Goal: Task Accomplishment & Management: Complete application form

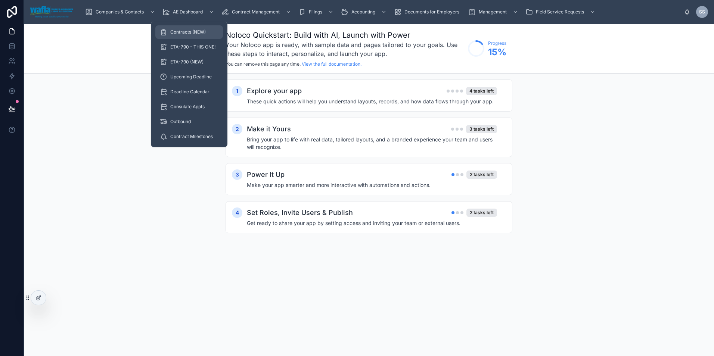
click at [186, 32] on span "Contracts (NEW)" at bounding box center [187, 32] width 35 height 6
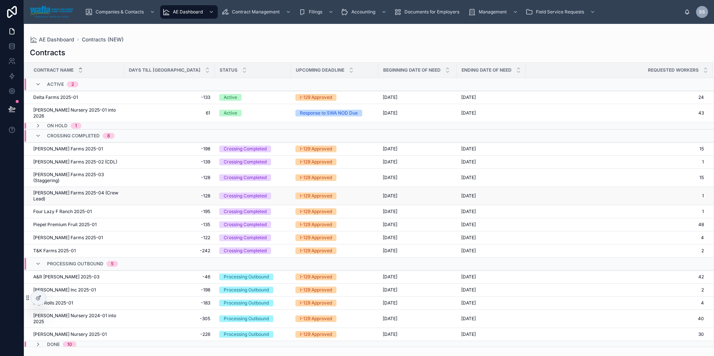
click at [60, 190] on span "[PERSON_NAME] Farms 2025-04 (Crew Lead)" at bounding box center [76, 196] width 86 height 12
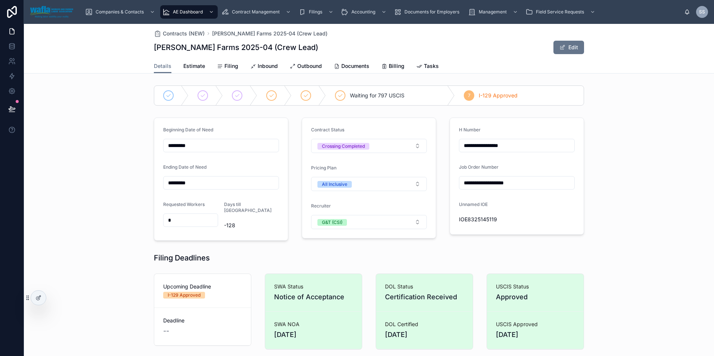
click at [496, 214] on div "IOE8325145119" at bounding box center [517, 220] width 116 height 12
click at [193, 65] on span "Estimate" at bounding box center [194, 65] width 22 height 7
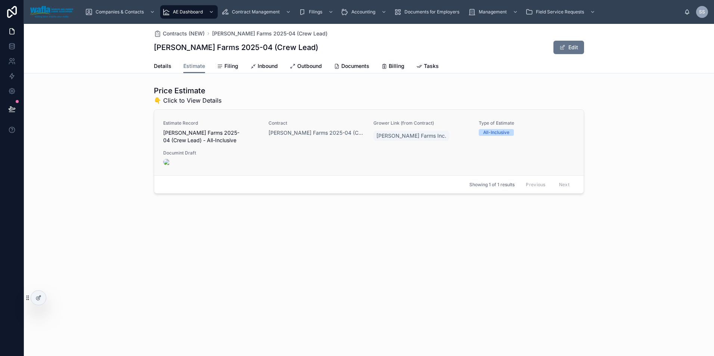
click at [243, 150] on div "Estimate Record [PERSON_NAME] Farms 2025-04 (Crew Lead) - All-Inclusive Contrac…" at bounding box center [368, 142] width 411 height 45
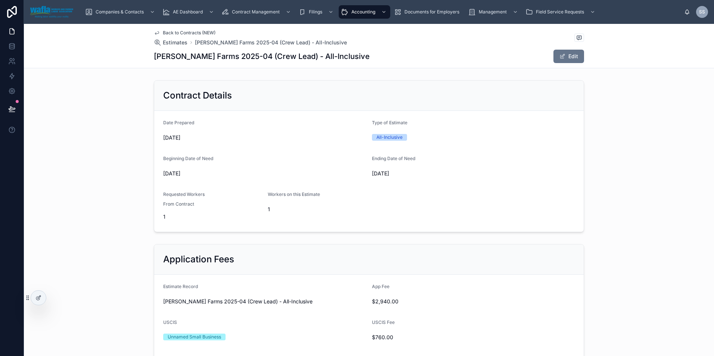
click at [171, 32] on span "Back to Contracts (NEW)" at bounding box center [189, 33] width 53 height 6
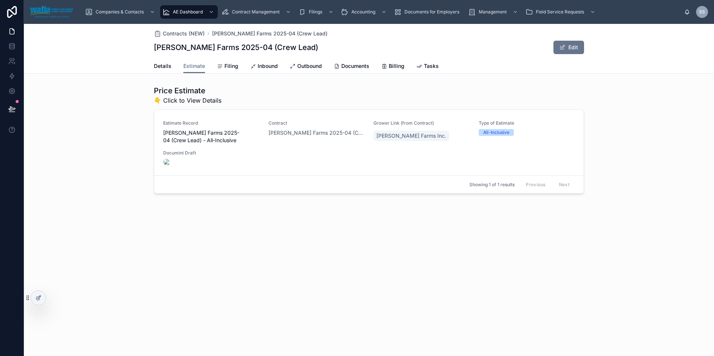
click at [324, 91] on div "Price Estimate 👇 Click to View Details" at bounding box center [369, 94] width 430 height 19
click at [310, 162] on div "Estimate Record [PERSON_NAME] Farms 2025-04 (Crew Lead) - All-Inclusive Contrac…" at bounding box center [368, 142] width 411 height 45
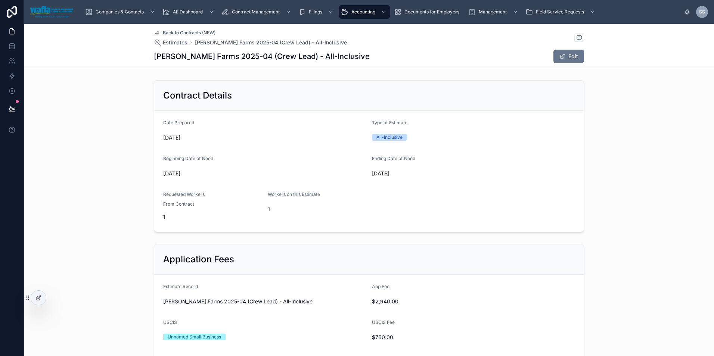
click at [182, 31] on span "Back to Contracts (NEW)" at bounding box center [189, 33] width 53 height 6
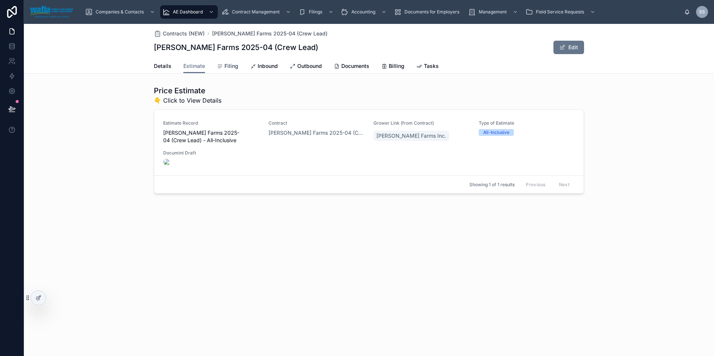
click at [228, 67] on span "Filing" at bounding box center [231, 65] width 14 height 7
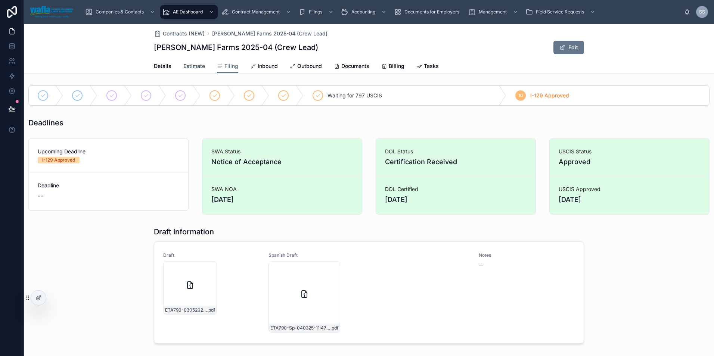
click at [195, 69] on span "Estimate" at bounding box center [194, 65] width 22 height 7
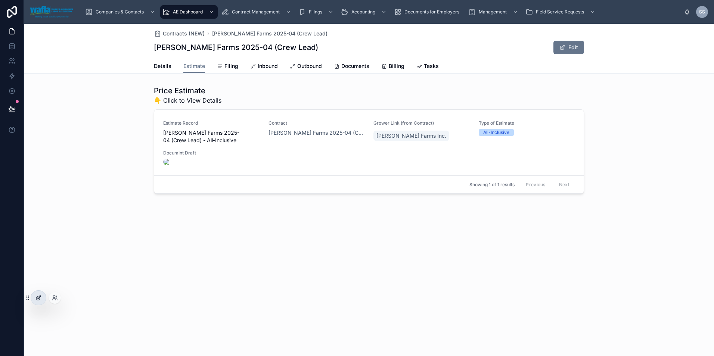
click at [39, 299] on icon at bounding box center [38, 298] width 6 height 6
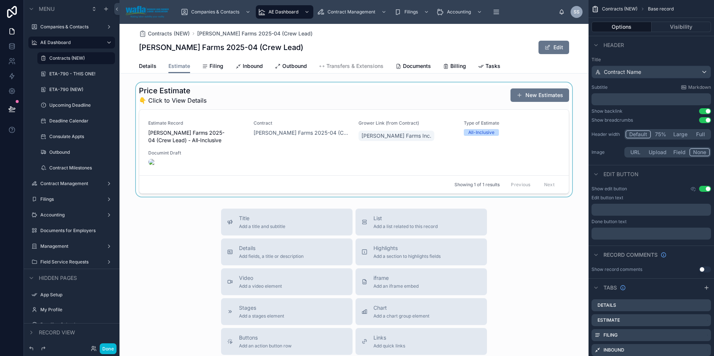
click at [308, 103] on div at bounding box center [353, 140] width 469 height 114
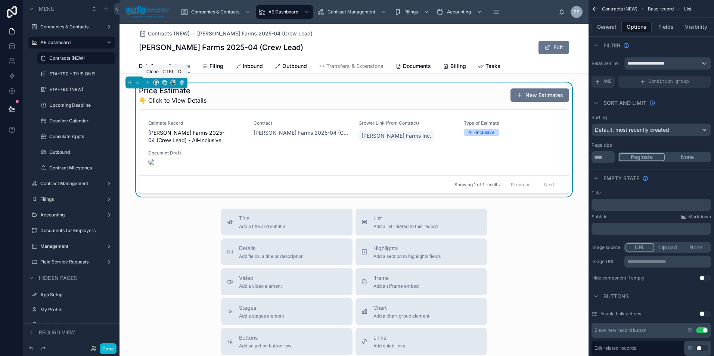
click at [164, 84] on icon at bounding box center [164, 82] width 5 height 5
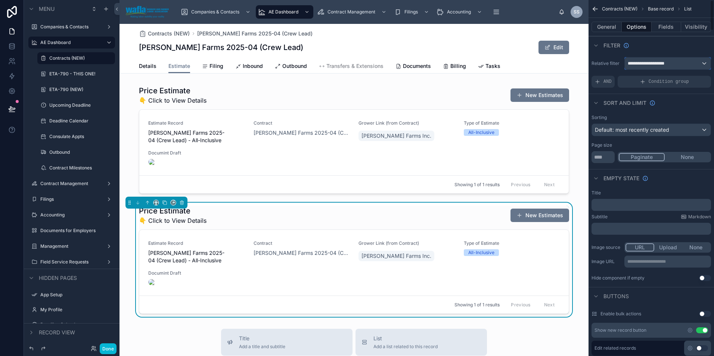
click at [660, 63] on span "**********" at bounding box center [649, 63] width 42 height 6
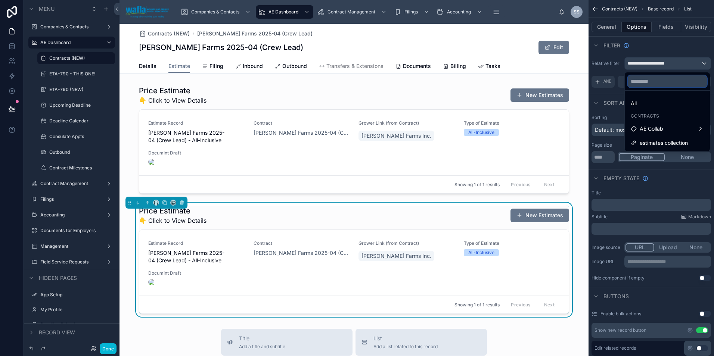
click at [656, 84] on input "text" at bounding box center [667, 81] width 79 height 12
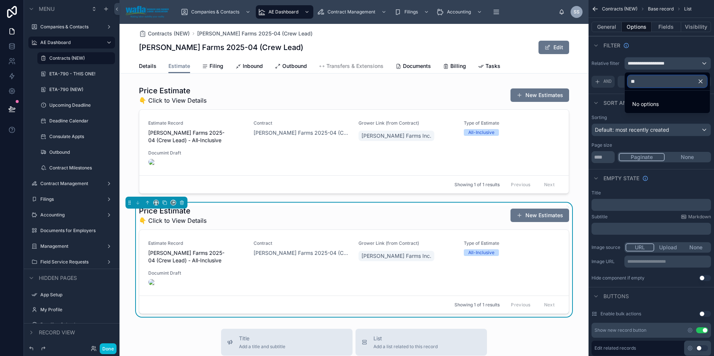
type input "*"
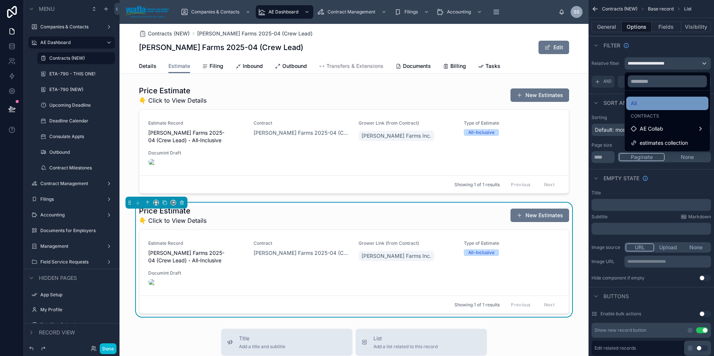
click at [650, 102] on div "All" at bounding box center [667, 103] width 73 height 9
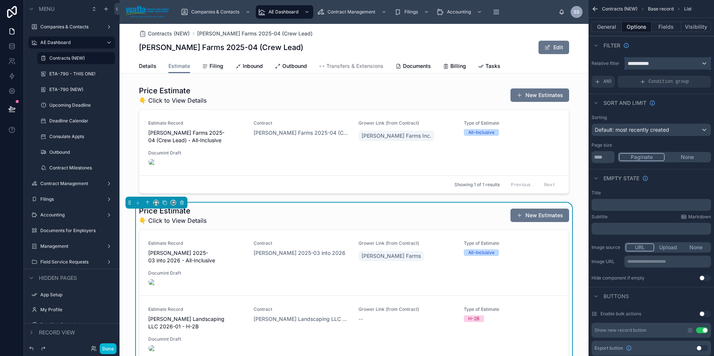
click at [652, 65] on span "**********" at bounding box center [642, 63] width 28 height 7
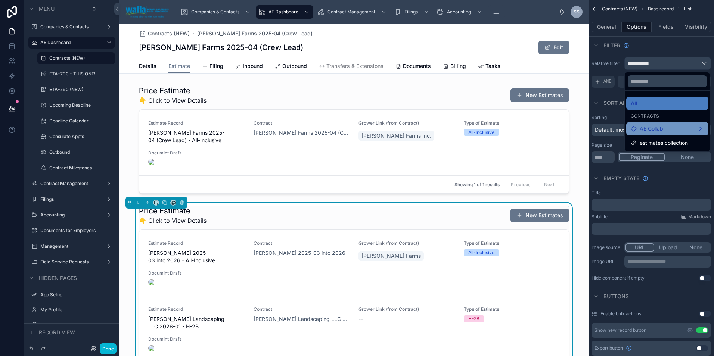
click at [700, 128] on div "AE Collab" at bounding box center [667, 128] width 73 height 9
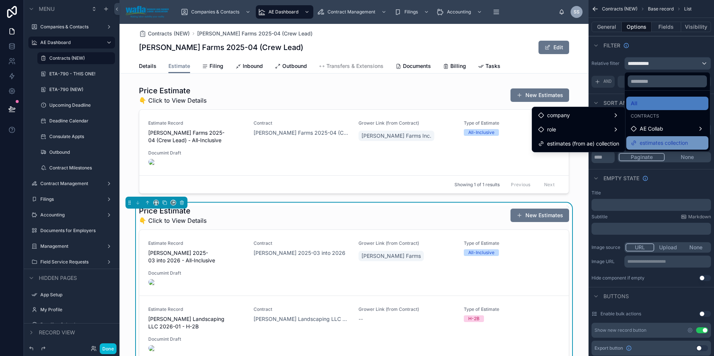
click at [664, 144] on span "estimates collection" at bounding box center [664, 143] width 48 height 9
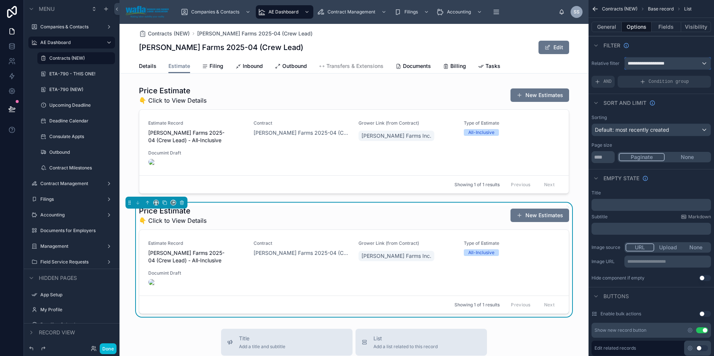
click at [666, 59] on div "**********" at bounding box center [668, 63] width 86 height 12
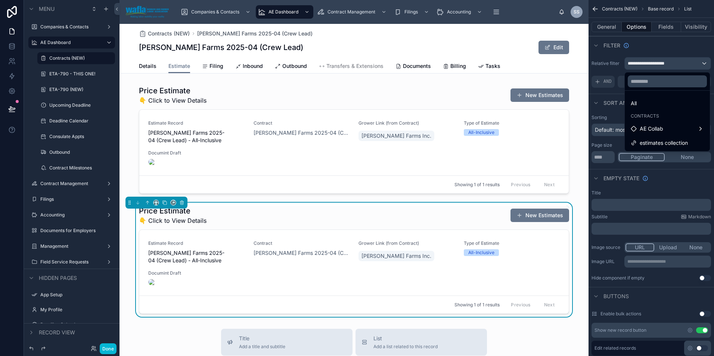
click at [611, 33] on div "scrollable content" at bounding box center [357, 178] width 714 height 356
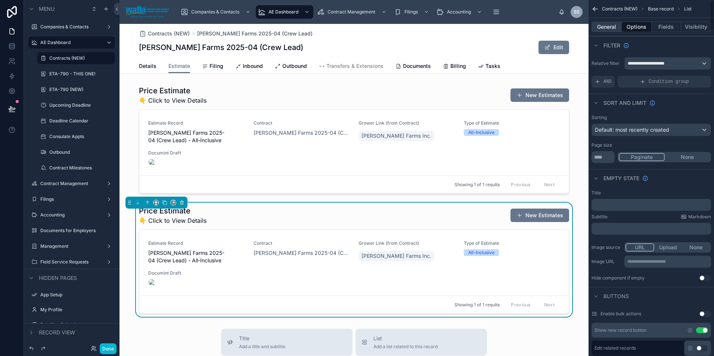
click at [610, 27] on button "General" at bounding box center [606, 27] width 30 height 10
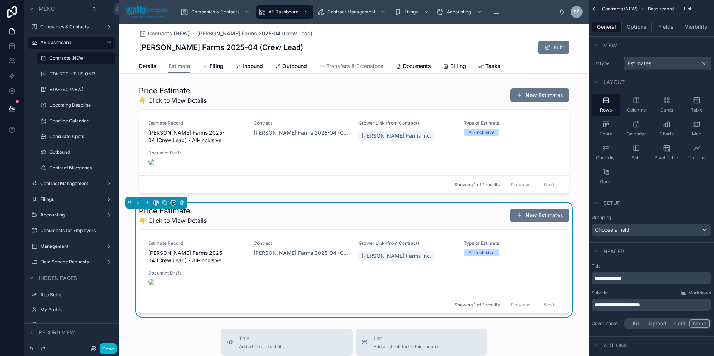
click at [647, 61] on span "Estimates" at bounding box center [640, 63] width 24 height 7
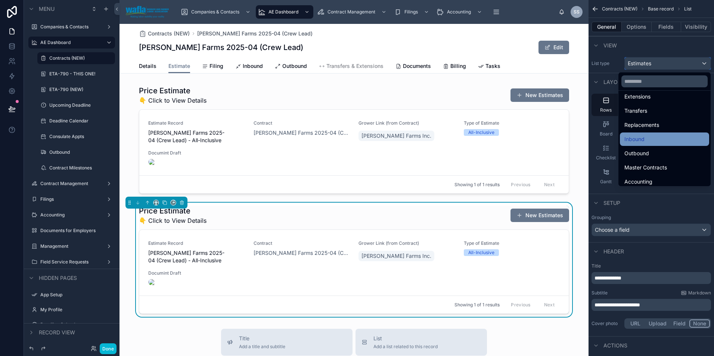
scroll to position [112, 0]
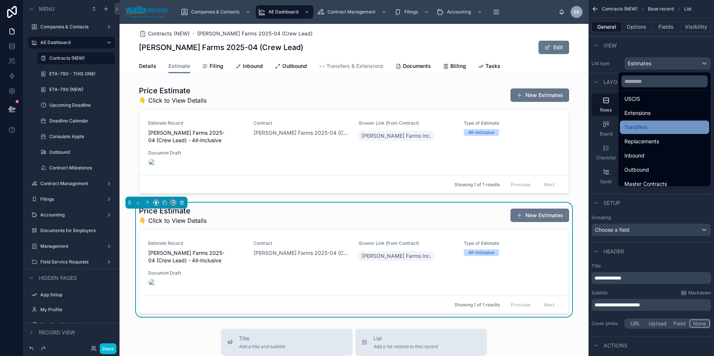
click at [637, 126] on span "Transfers" at bounding box center [635, 127] width 23 height 9
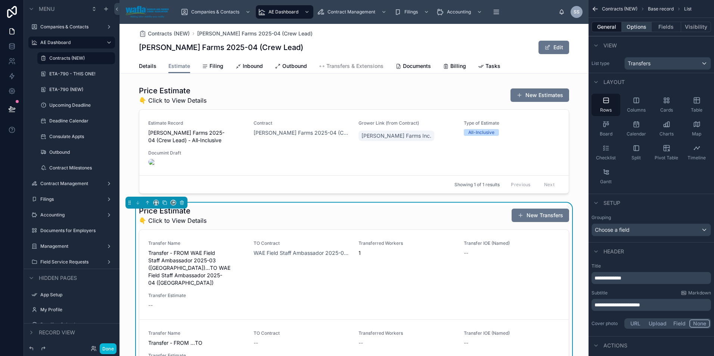
click at [633, 28] on button "Options" at bounding box center [637, 27] width 30 height 10
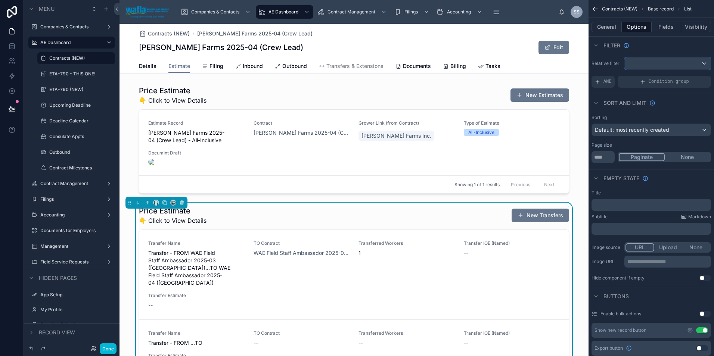
click at [636, 63] on div "scrollable content" at bounding box center [668, 63] width 86 height 12
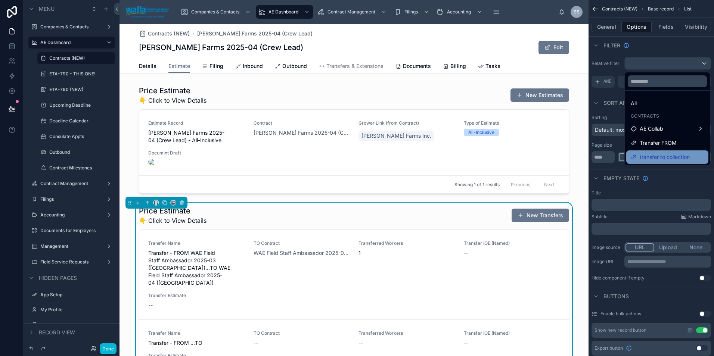
click at [645, 153] on span "transfer to collection" at bounding box center [665, 157] width 50 height 9
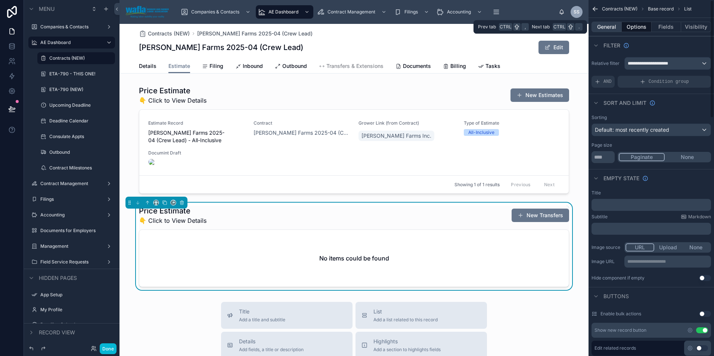
click at [607, 29] on button "General" at bounding box center [606, 27] width 30 height 10
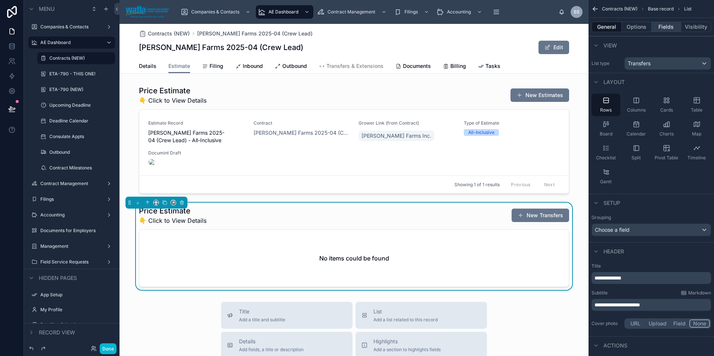
click at [664, 22] on button "Fields" at bounding box center [667, 27] width 30 height 10
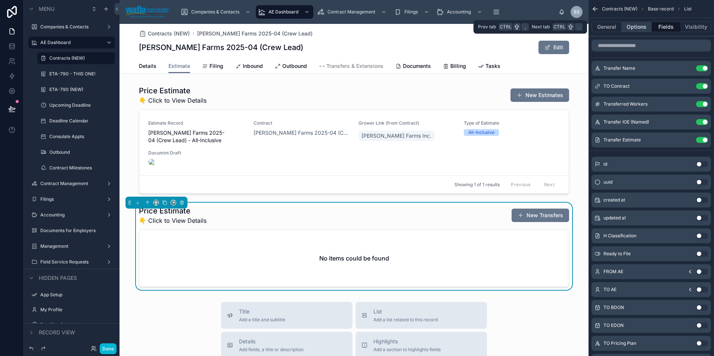
click at [626, 24] on button "Options" at bounding box center [637, 27] width 30 height 10
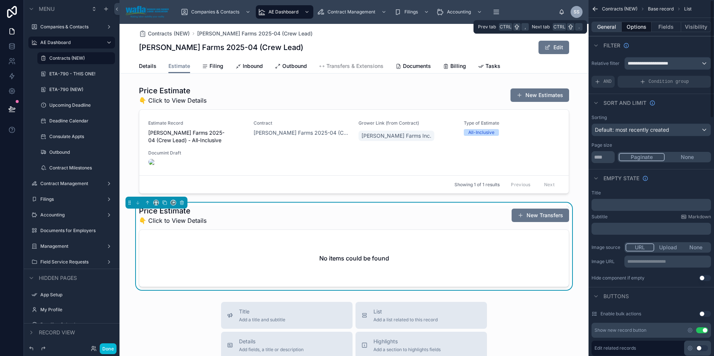
click at [609, 26] on button "General" at bounding box center [606, 27] width 30 height 10
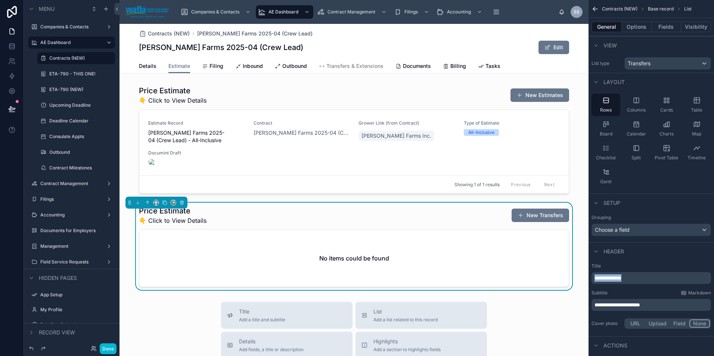
drag, startPoint x: 634, startPoint y: 276, endPoint x: 577, endPoint y: 288, distance: 58.5
click at [577, 288] on div "Companies & Contacts AE Dashboard Contract Management Filings Accounting Docume…" at bounding box center [416, 178] width 594 height 356
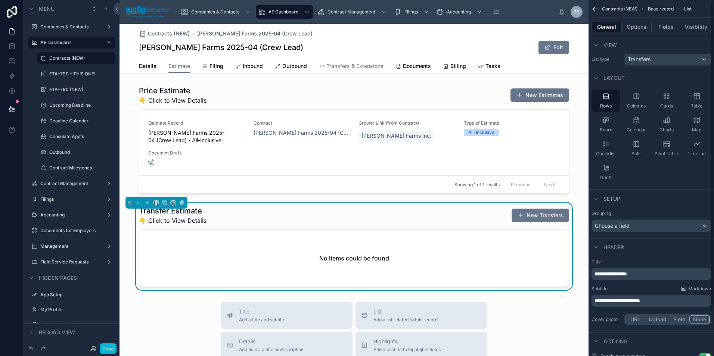
scroll to position [0, 0]
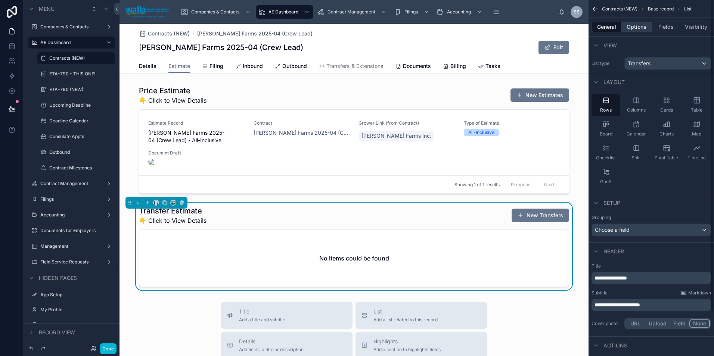
click at [629, 28] on button "Options" at bounding box center [637, 27] width 30 height 10
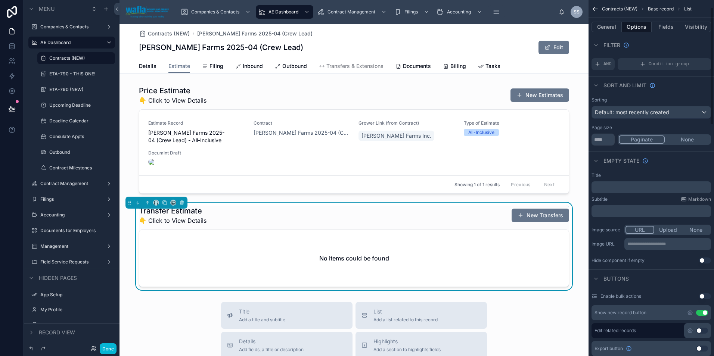
scroll to position [37, 0]
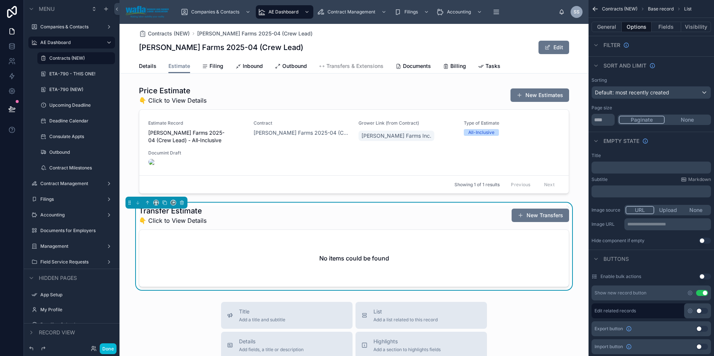
click at [705, 240] on button "Use setting" at bounding box center [705, 241] width 12 height 6
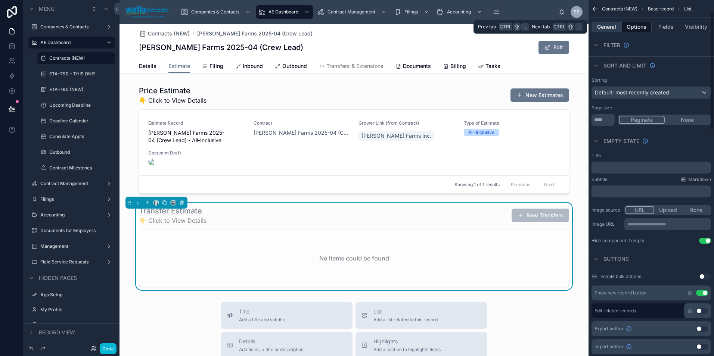
click at [609, 28] on button "General" at bounding box center [606, 27] width 30 height 10
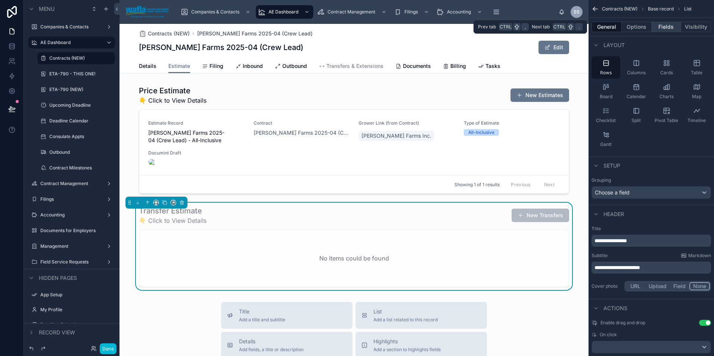
click at [669, 25] on button "Fields" at bounding box center [667, 27] width 30 height 10
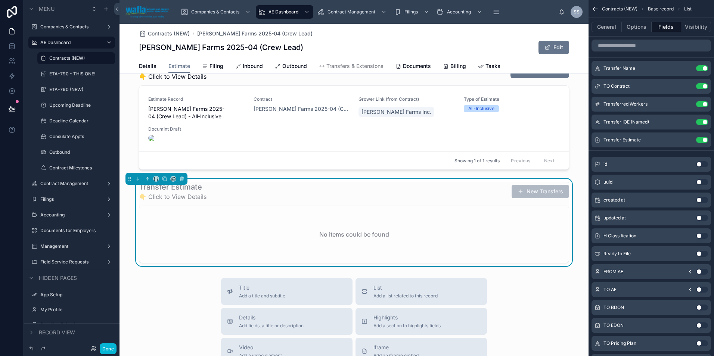
scroll to position [75, 0]
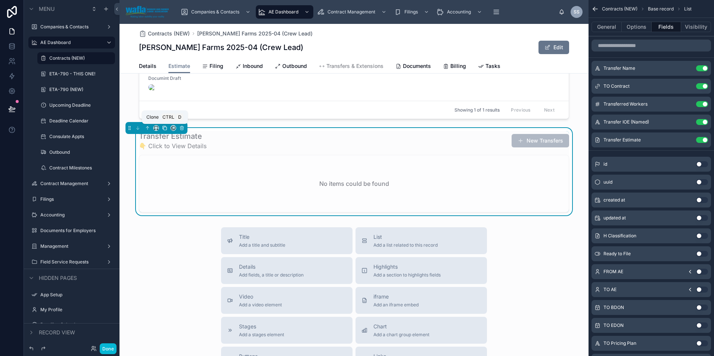
click at [167, 129] on icon at bounding box center [165, 128] width 3 height 3
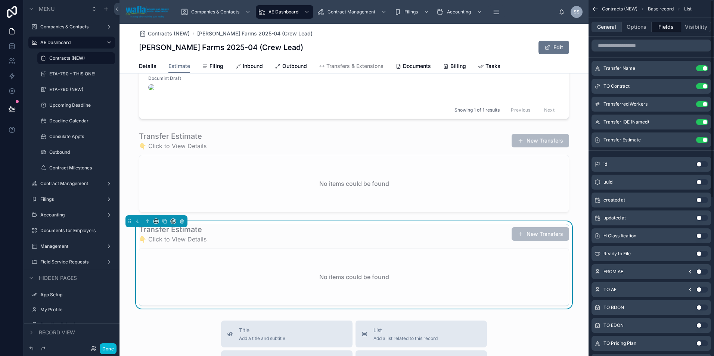
click at [602, 24] on button "General" at bounding box center [606, 27] width 30 height 10
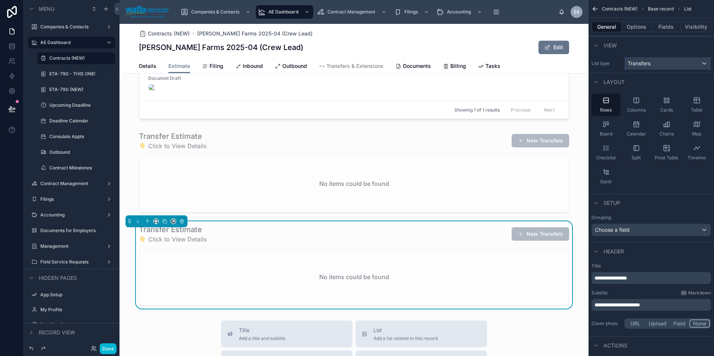
click at [639, 62] on span "Transfers" at bounding box center [639, 63] width 23 height 7
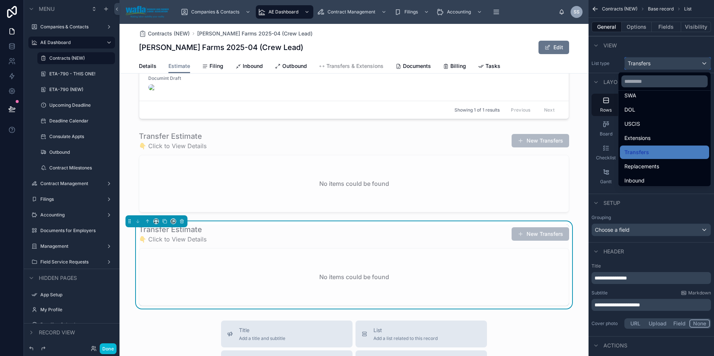
scroll to position [112, 0]
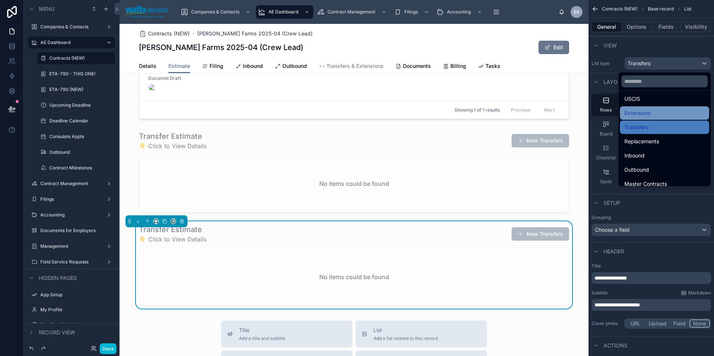
click at [630, 113] on span "Extensions" at bounding box center [637, 113] width 26 height 9
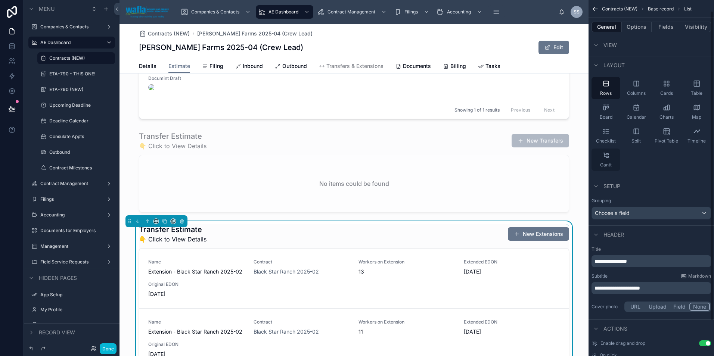
scroll to position [53, 0]
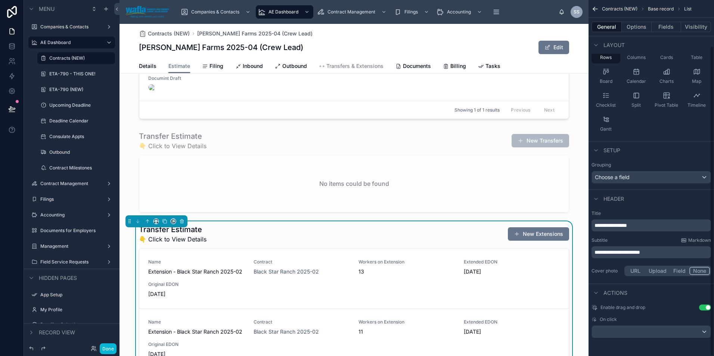
click at [607, 226] on span "**********" at bounding box center [610, 225] width 32 height 5
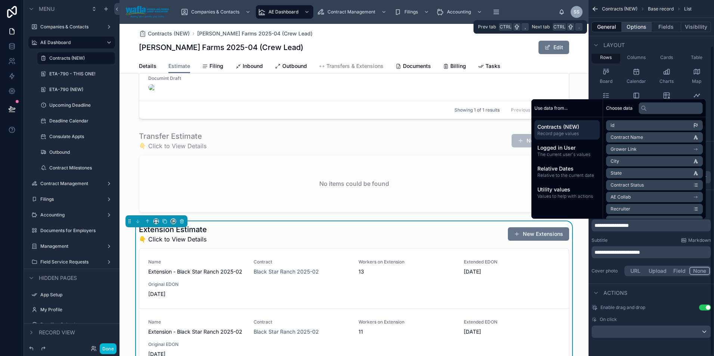
click at [644, 27] on button "Options" at bounding box center [637, 27] width 30 height 10
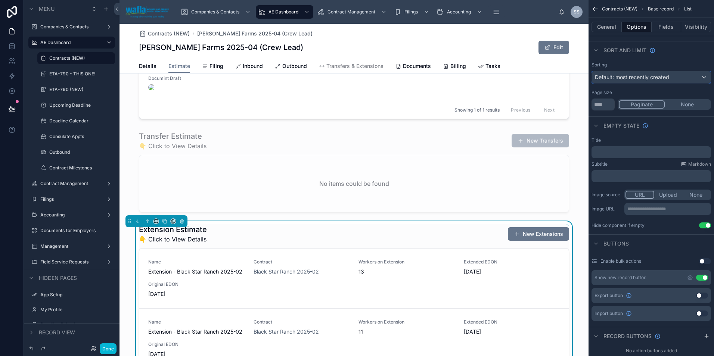
click at [653, 75] on span "Default: most recently created" at bounding box center [632, 77] width 74 height 6
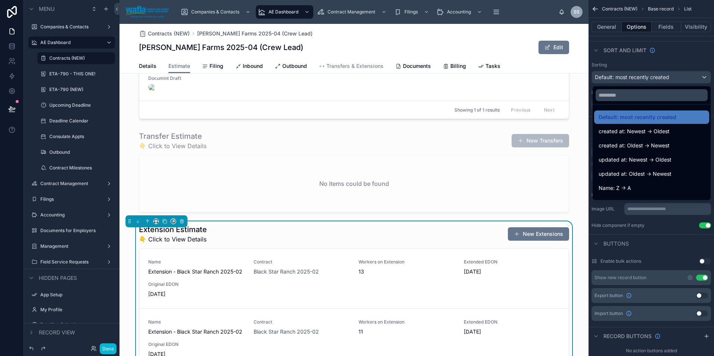
click at [653, 75] on div "scrollable content" at bounding box center [357, 178] width 714 height 356
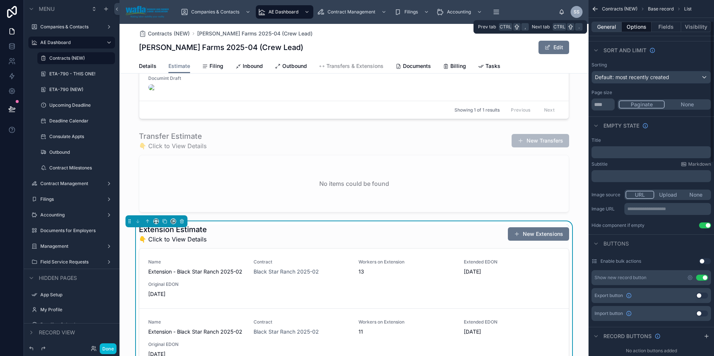
click at [612, 27] on button "General" at bounding box center [606, 27] width 30 height 10
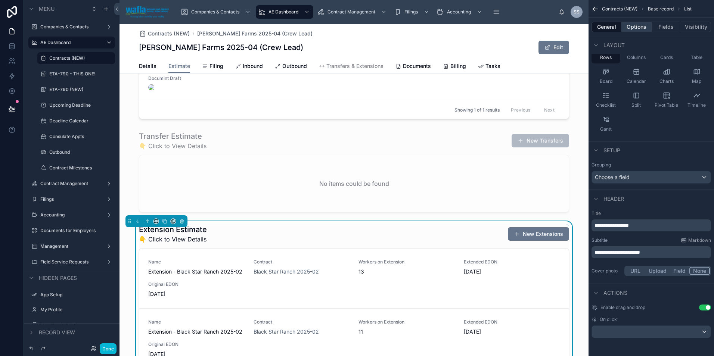
click at [648, 29] on button "Options" at bounding box center [637, 27] width 30 height 10
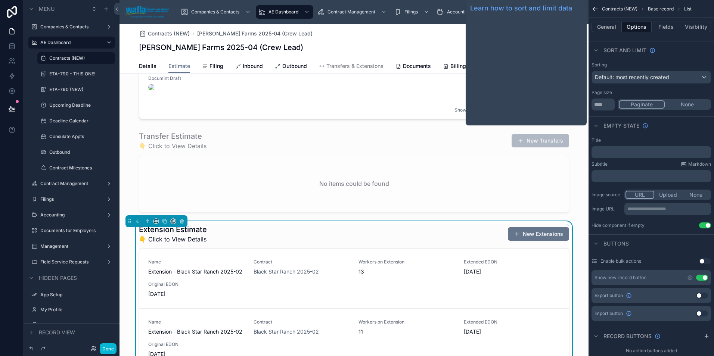
click at [625, 51] on span "Sort And Limit" at bounding box center [624, 50] width 43 height 7
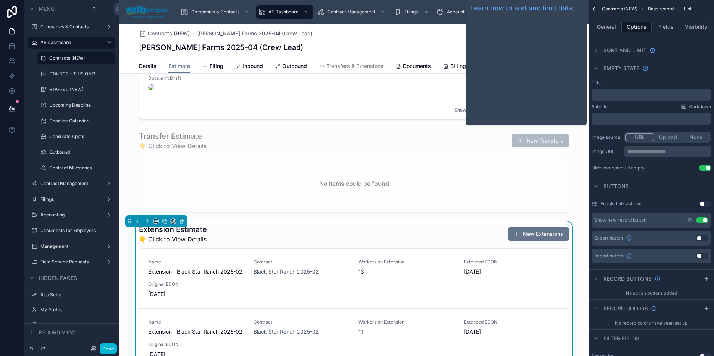
click at [625, 51] on span "Sort And Limit" at bounding box center [624, 50] width 43 height 7
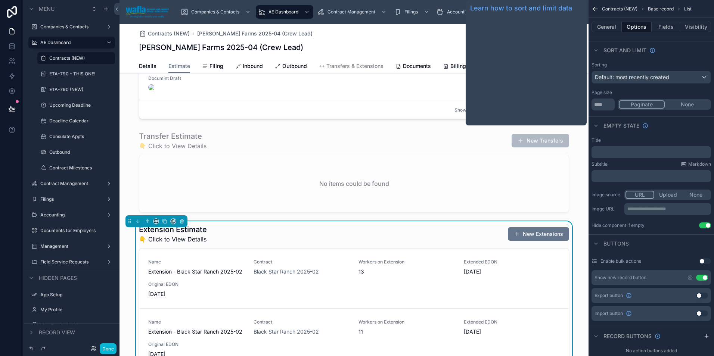
scroll to position [0, 0]
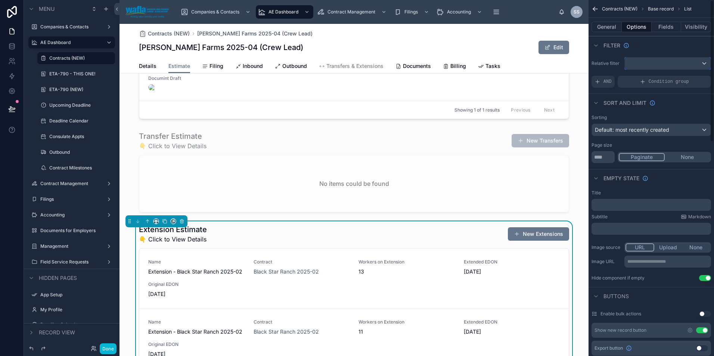
click at [645, 65] on div "scrollable content" at bounding box center [668, 63] width 86 height 12
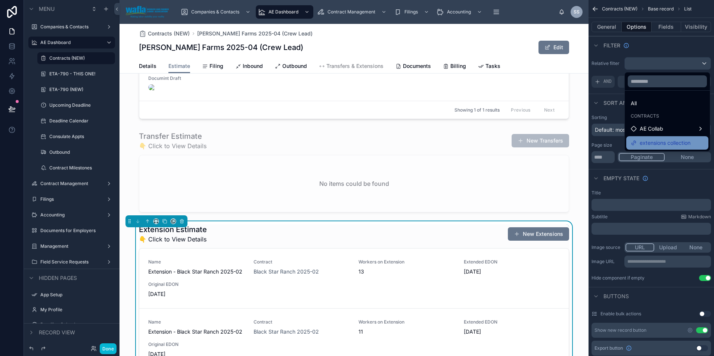
click at [660, 143] on span "extensions collection" at bounding box center [665, 143] width 51 height 9
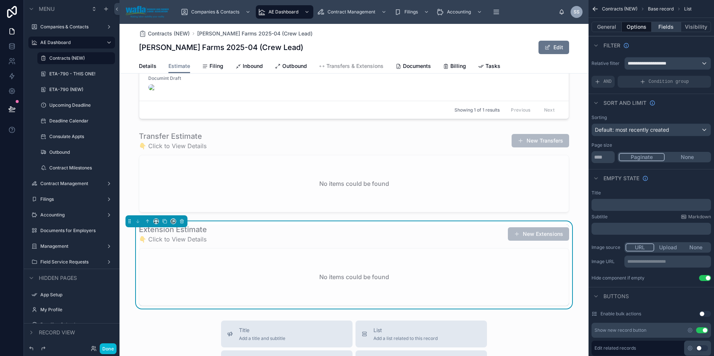
click at [659, 26] on button "Fields" at bounding box center [667, 27] width 30 height 10
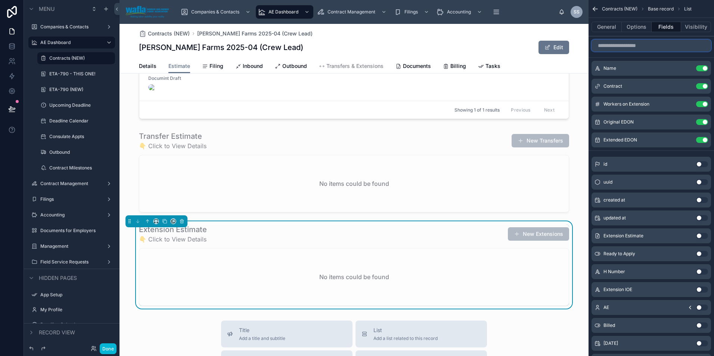
click at [625, 45] on input "scrollable content" at bounding box center [650, 46] width 119 height 12
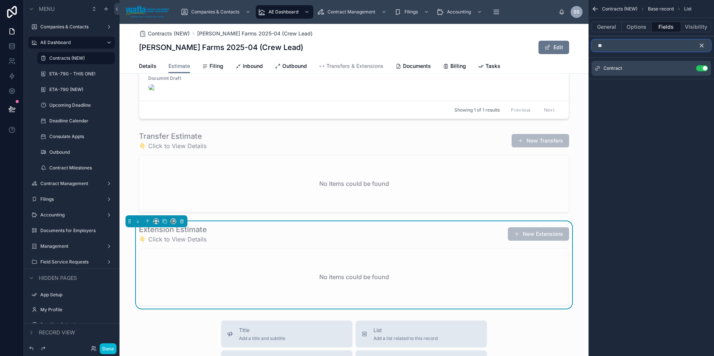
type input "*"
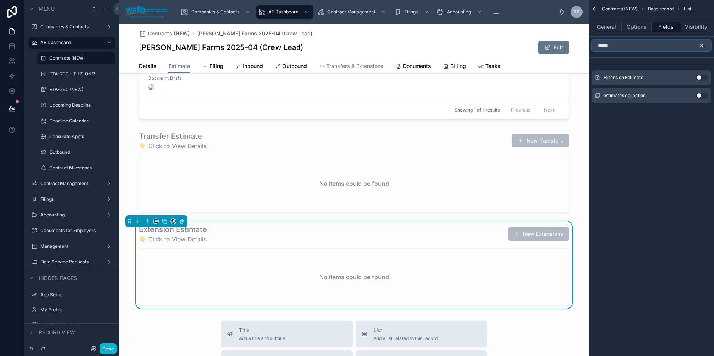
type input "*****"
click at [704, 76] on button "Use setting" at bounding box center [702, 78] width 12 height 6
click at [700, 47] on icon "scrollable content" at bounding box center [701, 45] width 3 height 3
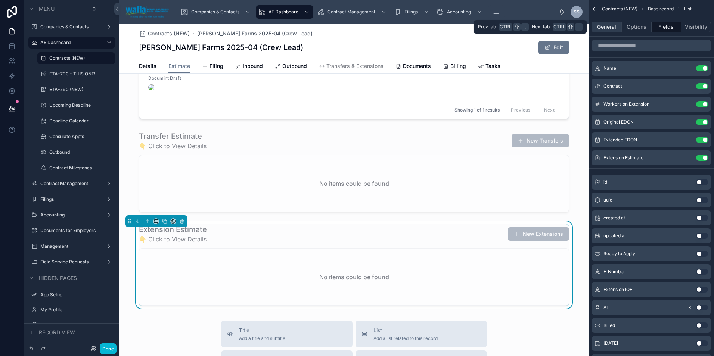
click at [611, 25] on button "General" at bounding box center [606, 27] width 30 height 10
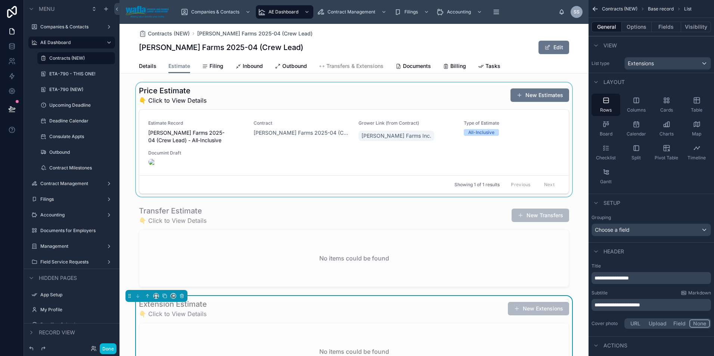
click at [488, 95] on div at bounding box center [353, 140] width 469 height 114
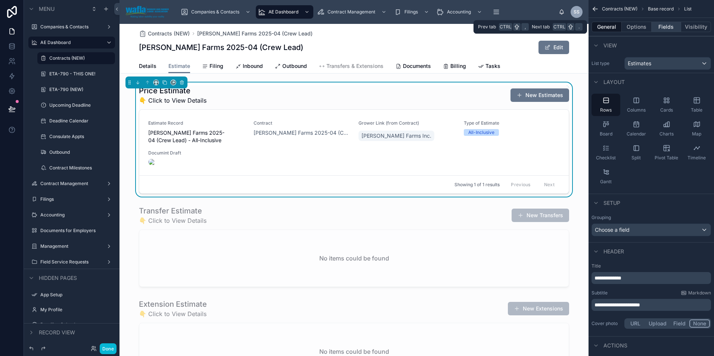
click at [657, 28] on button "Fields" at bounding box center [667, 27] width 30 height 10
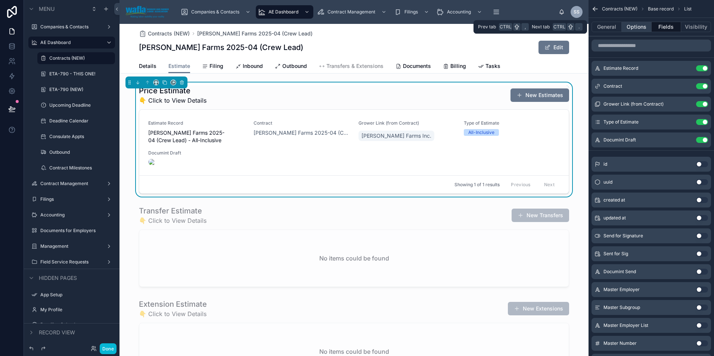
click at [642, 29] on button "Options" at bounding box center [637, 27] width 30 height 10
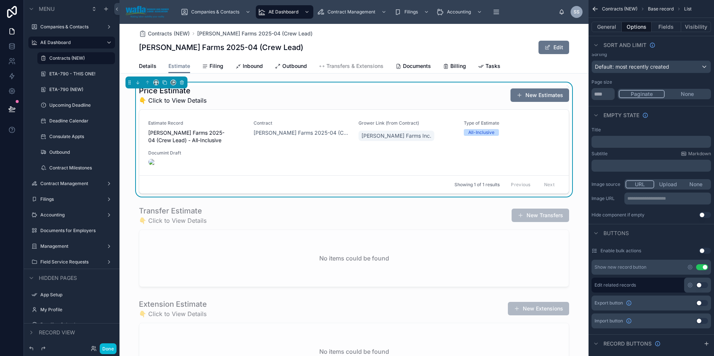
scroll to position [187, 0]
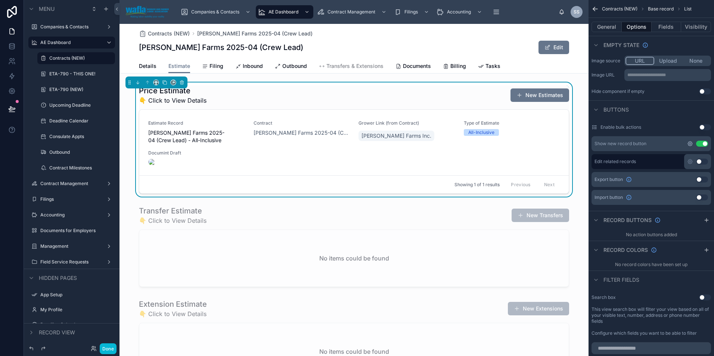
click at [691, 143] on icon "scrollable content" at bounding box center [690, 144] width 6 height 6
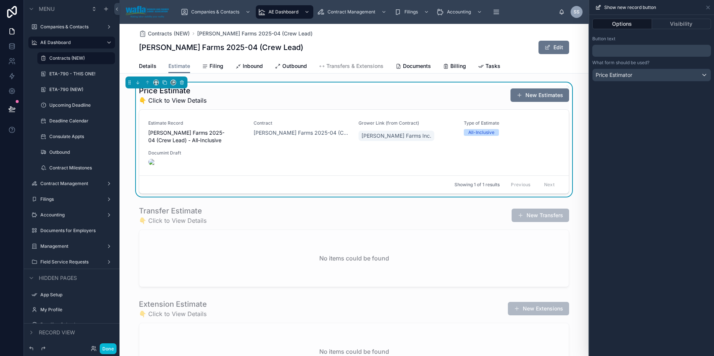
click at [646, 50] on p "﻿" at bounding box center [652, 50] width 114 height 9
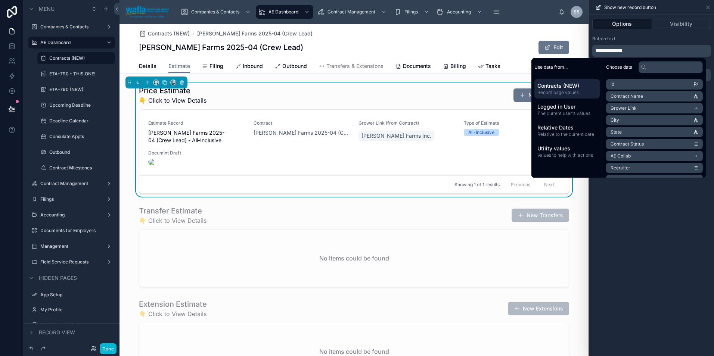
click at [676, 48] on p "**********" at bounding box center [652, 50] width 114 height 9
click at [706, 5] on icon at bounding box center [708, 7] width 6 height 6
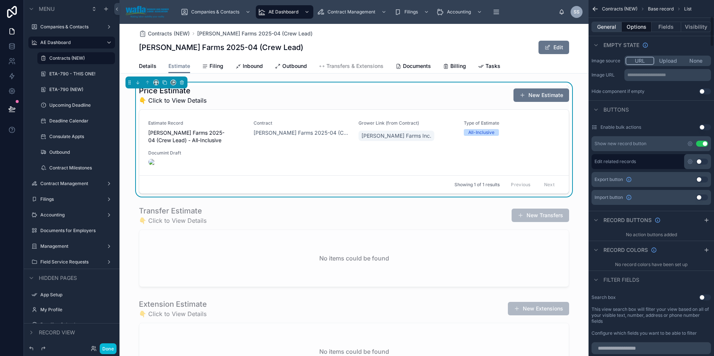
click at [611, 29] on button "General" at bounding box center [606, 27] width 30 height 10
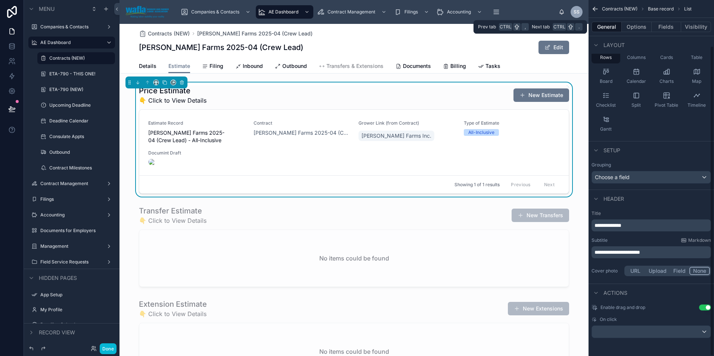
scroll to position [53, 0]
click at [593, 9] on icon "scrollable content" at bounding box center [594, 10] width 2 height 2
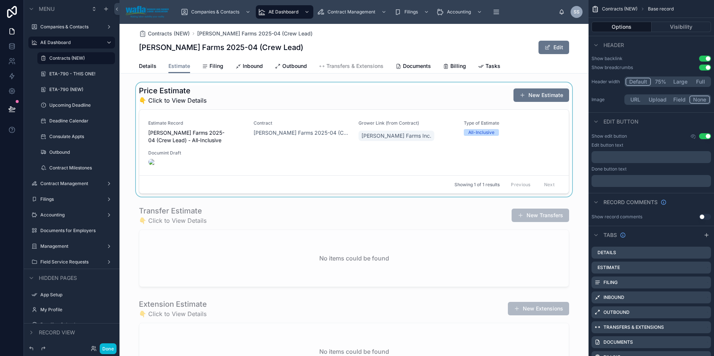
click at [433, 139] on div at bounding box center [353, 140] width 469 height 114
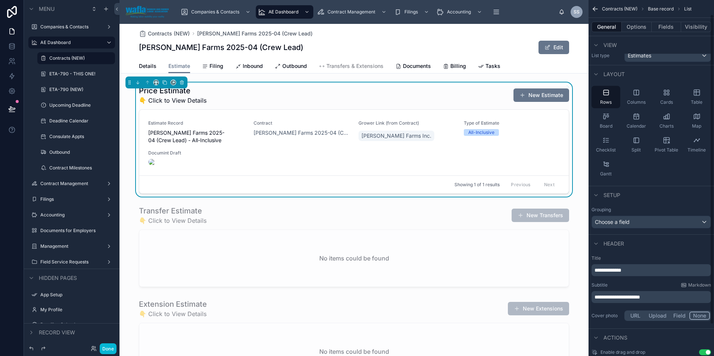
scroll to position [0, 0]
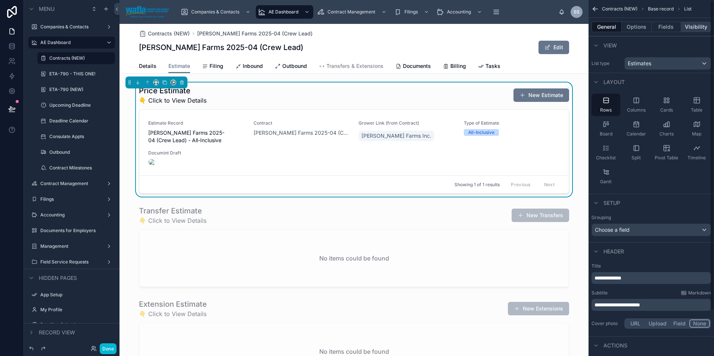
click at [696, 31] on button "Visibility" at bounding box center [696, 27] width 30 height 10
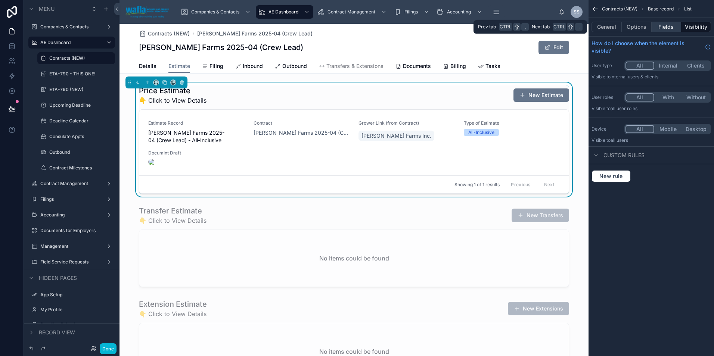
click at [655, 26] on button "Fields" at bounding box center [667, 27] width 30 height 10
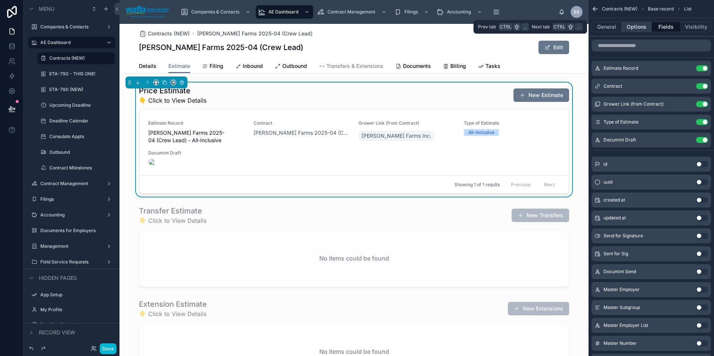
click at [634, 28] on button "Options" at bounding box center [637, 27] width 30 height 10
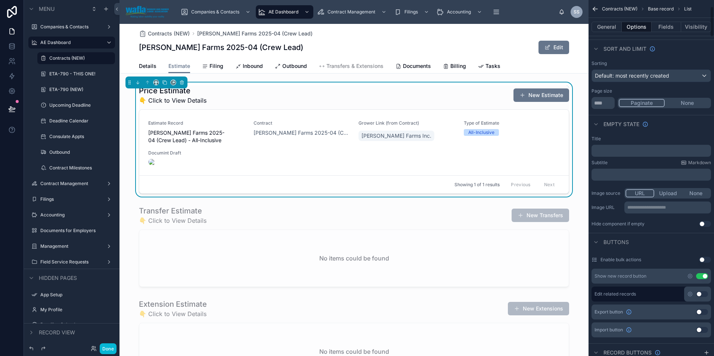
scroll to position [112, 0]
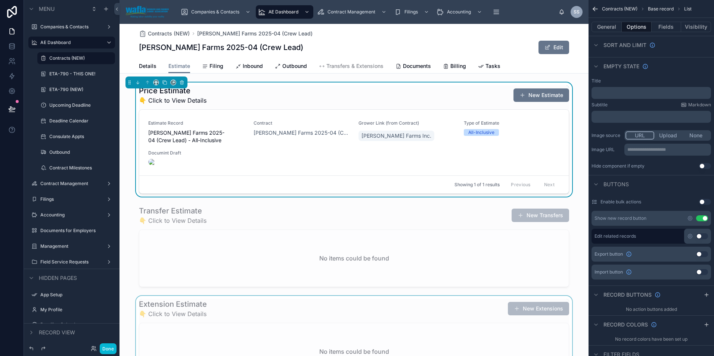
click at [457, 323] on div at bounding box center [353, 339] width 469 height 87
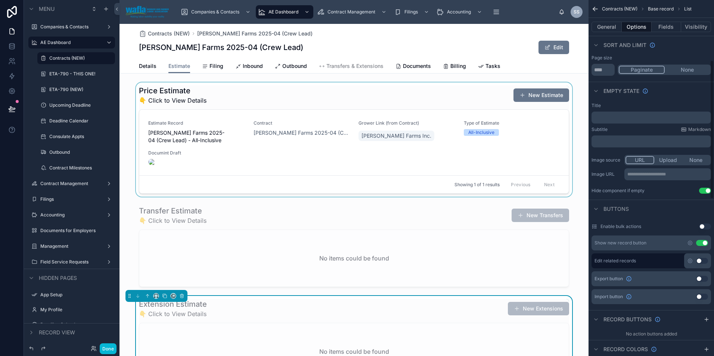
scroll to position [0, 0]
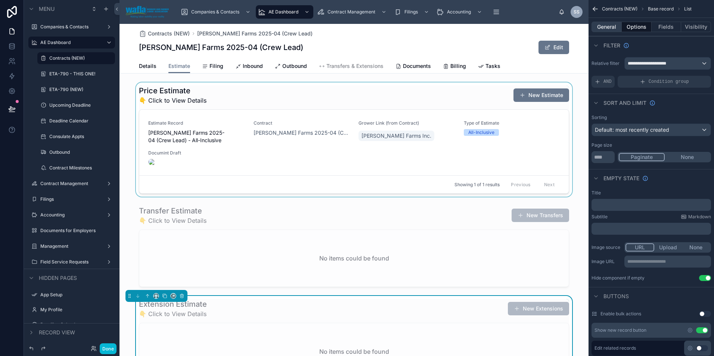
click at [615, 28] on button "General" at bounding box center [606, 27] width 30 height 10
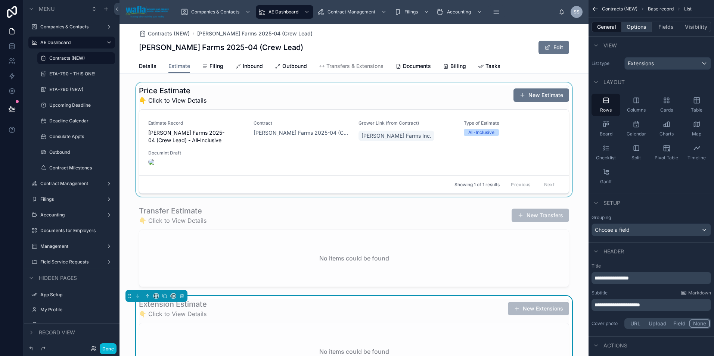
click at [639, 25] on button "Options" at bounding box center [637, 27] width 30 height 10
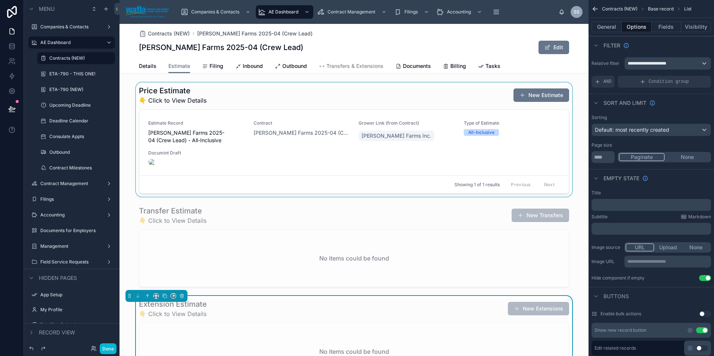
click at [454, 165] on div at bounding box center [353, 140] width 469 height 114
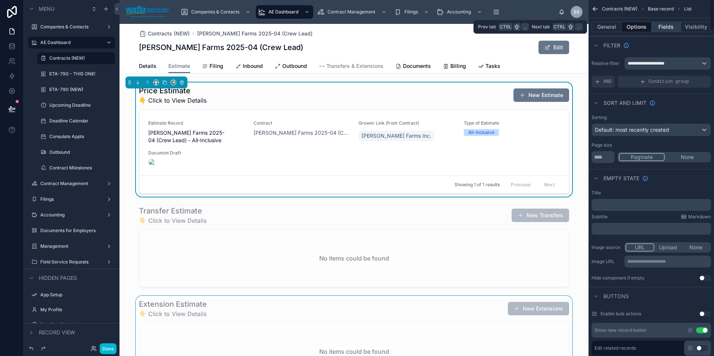
click at [667, 26] on button "Fields" at bounding box center [667, 27] width 30 height 10
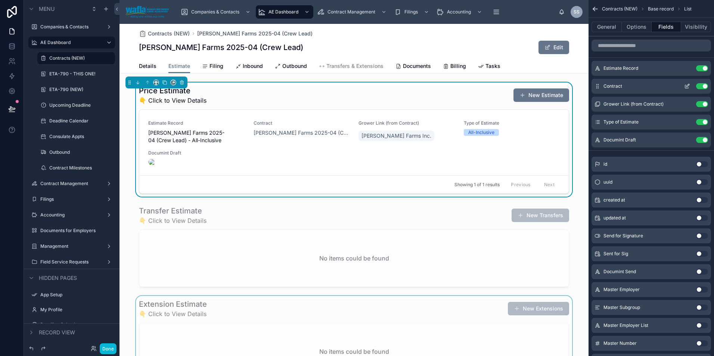
click at [699, 88] on button "Use setting" at bounding box center [702, 86] width 12 height 6
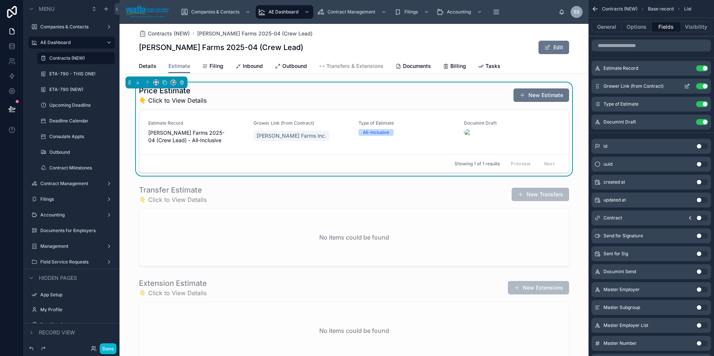
click at [701, 87] on button "Use setting" at bounding box center [702, 86] width 12 height 6
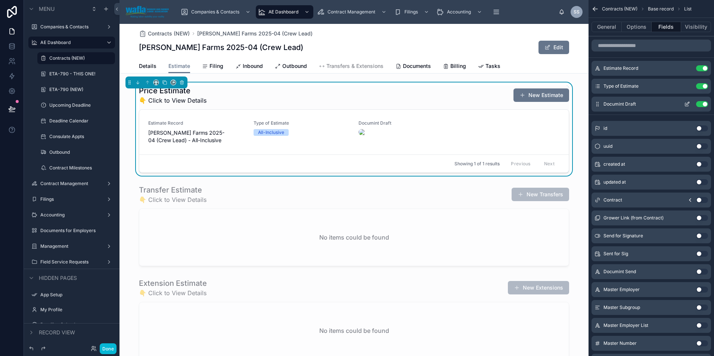
click at [701, 103] on button "Use setting" at bounding box center [702, 104] width 12 height 6
click at [622, 47] on input "scrollable content" at bounding box center [650, 46] width 119 height 12
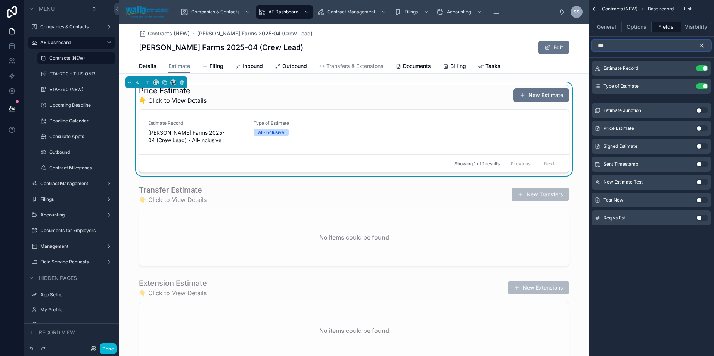
type input "***"
click at [699, 126] on button "Use setting" at bounding box center [702, 128] width 12 height 6
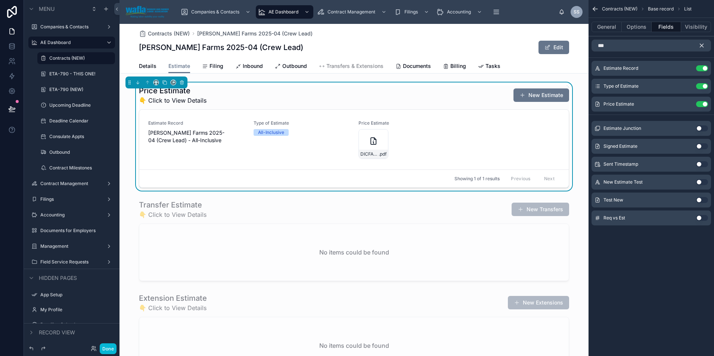
click at [699, 162] on button "Use setting" at bounding box center [702, 164] width 12 height 6
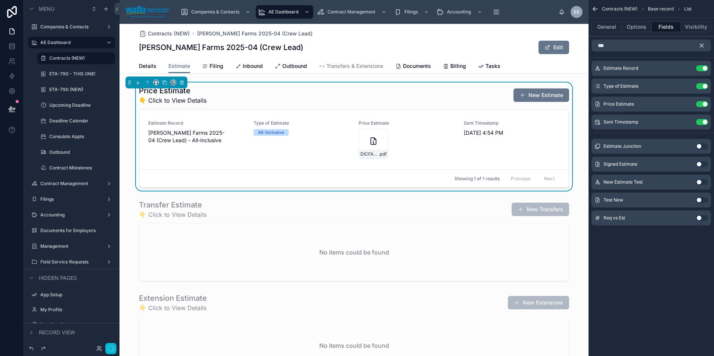
click at [700, 45] on icon "scrollable content" at bounding box center [701, 45] width 7 height 7
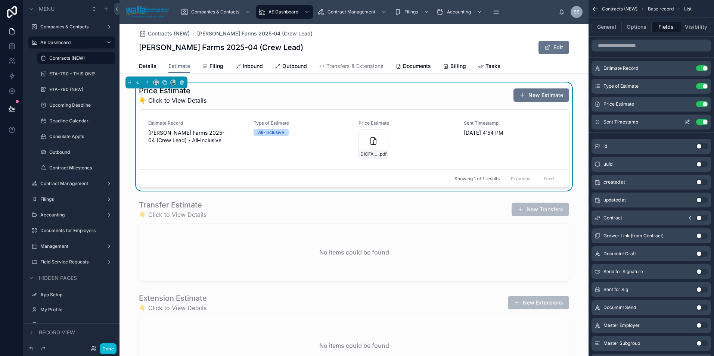
click at [688, 122] on icon "scrollable content" at bounding box center [687, 122] width 6 height 6
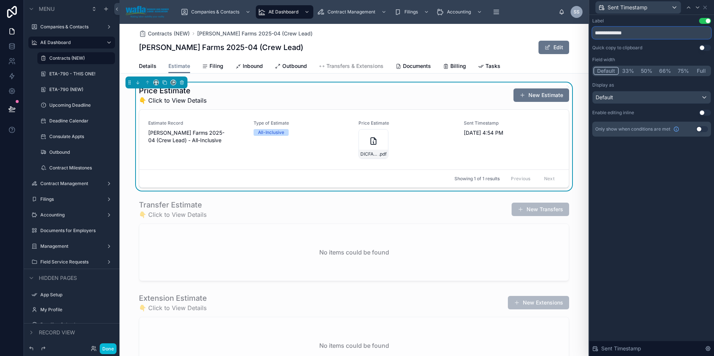
drag, startPoint x: 638, startPoint y: 34, endPoint x: 608, endPoint y: 33, distance: 30.3
click at [608, 33] on input "**********" at bounding box center [651, 33] width 119 height 12
type input "**********"
click at [706, 7] on icon at bounding box center [705, 7] width 6 height 6
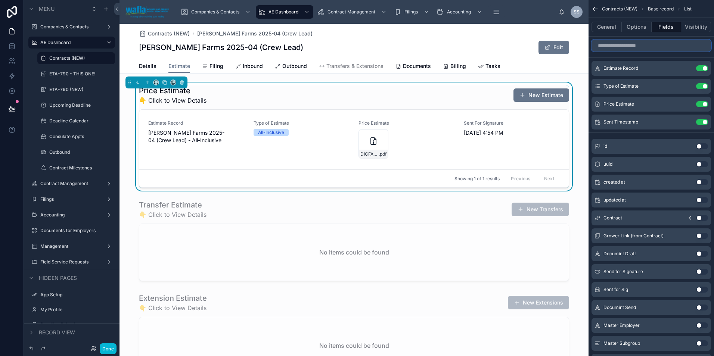
click at [619, 50] on input "scrollable content" at bounding box center [650, 46] width 119 height 12
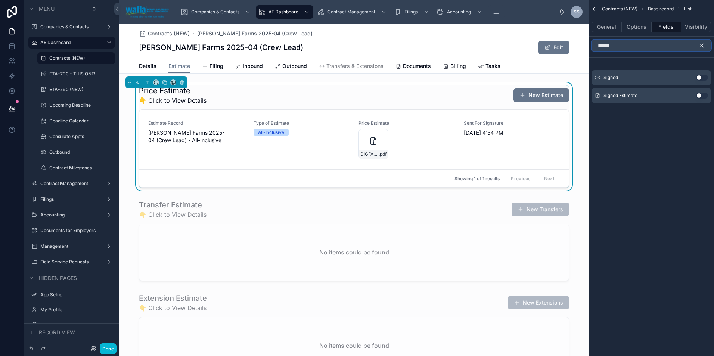
type input "******"
click at [699, 75] on button "Use setting" at bounding box center [702, 78] width 12 height 6
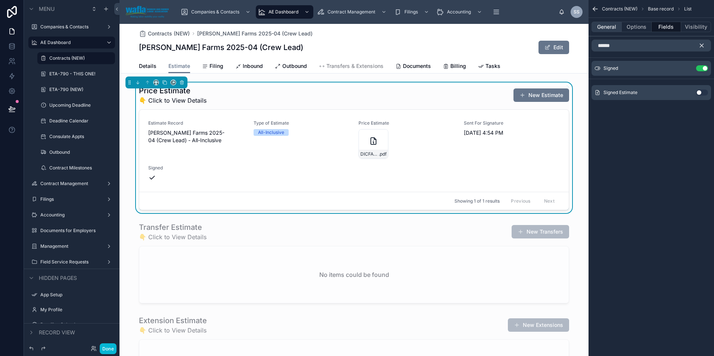
click at [607, 28] on button "General" at bounding box center [606, 27] width 30 height 10
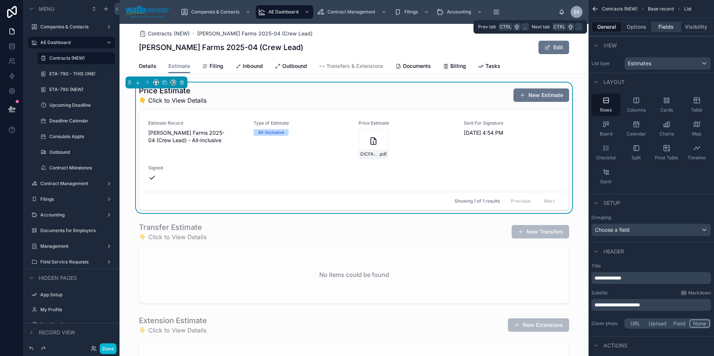
click at [660, 28] on button "Fields" at bounding box center [667, 27] width 30 height 10
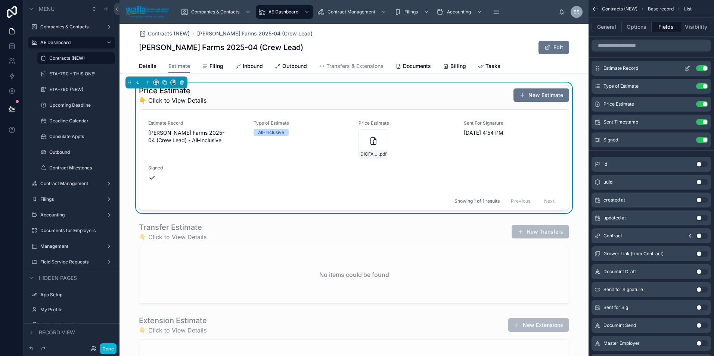
click at [699, 68] on button "Use setting" at bounding box center [702, 68] width 12 height 6
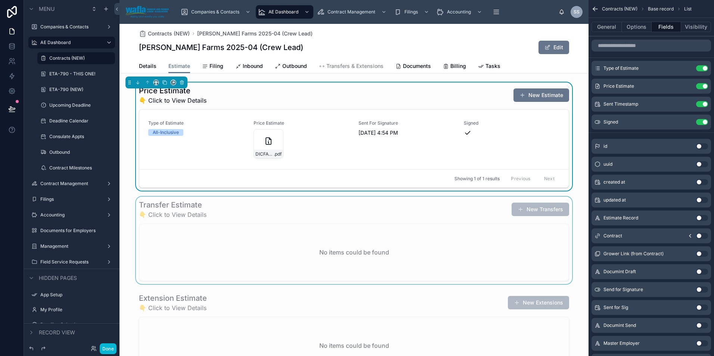
click at [492, 228] on div at bounding box center [353, 240] width 469 height 87
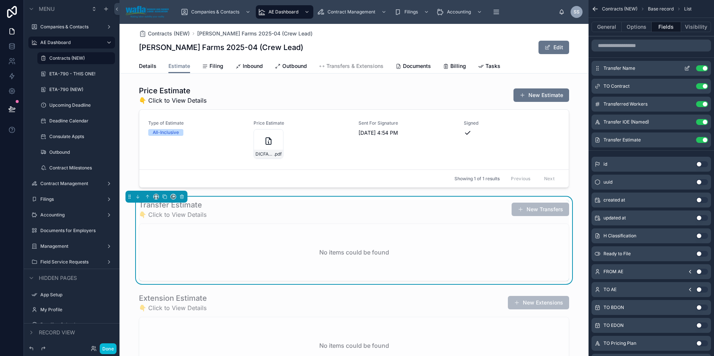
click at [701, 68] on button "Use setting" at bounding box center [702, 68] width 12 height 6
click at [662, 46] on input "scrollable content" at bounding box center [650, 46] width 119 height 12
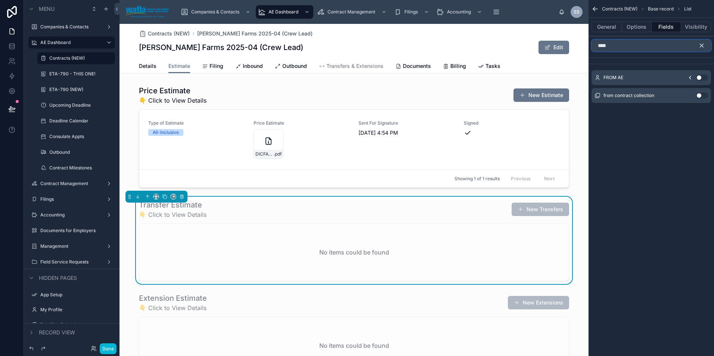
type input "****"
click at [701, 45] on icon "scrollable content" at bounding box center [701, 45] width 3 height 3
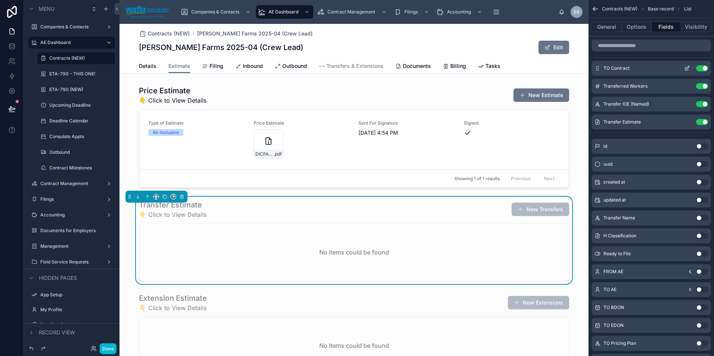
click at [699, 70] on button "Use setting" at bounding box center [702, 68] width 12 height 6
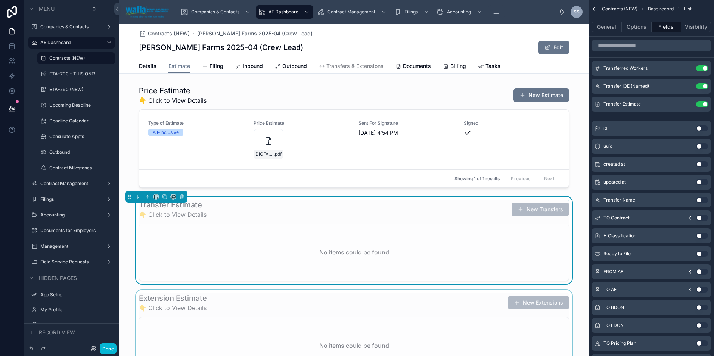
click at [457, 340] on div at bounding box center [353, 333] width 469 height 87
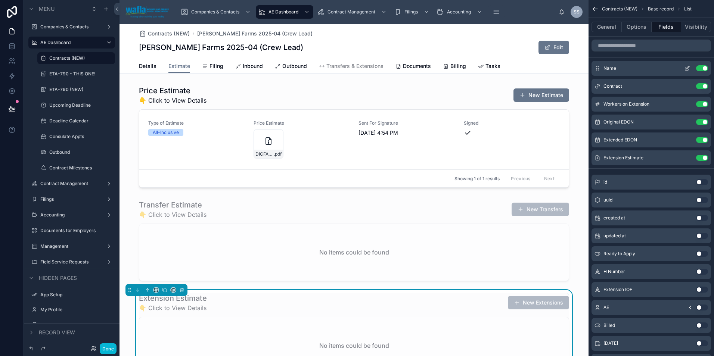
click at [703, 64] on div "Name Use setting" at bounding box center [650, 68] width 119 height 15
click at [700, 68] on button "Use setting" at bounding box center [702, 68] width 12 height 6
click at [702, 69] on button "Use setting" at bounding box center [702, 68] width 12 height 6
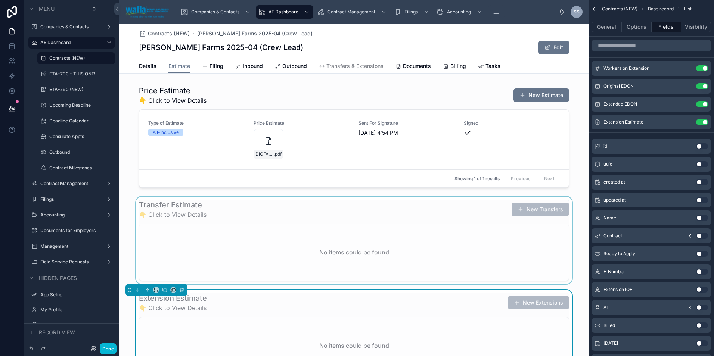
click at [466, 238] on div at bounding box center [353, 240] width 469 height 87
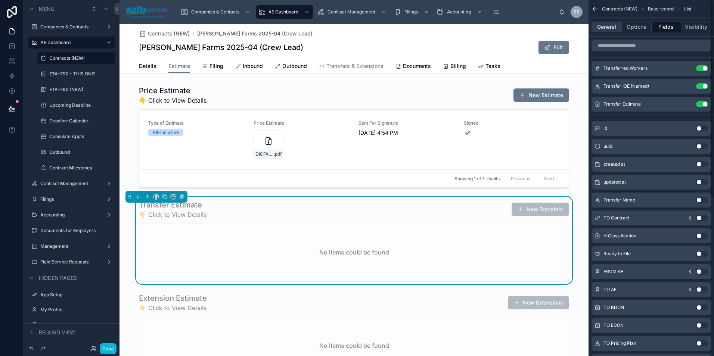
click at [600, 29] on button "General" at bounding box center [606, 27] width 30 height 10
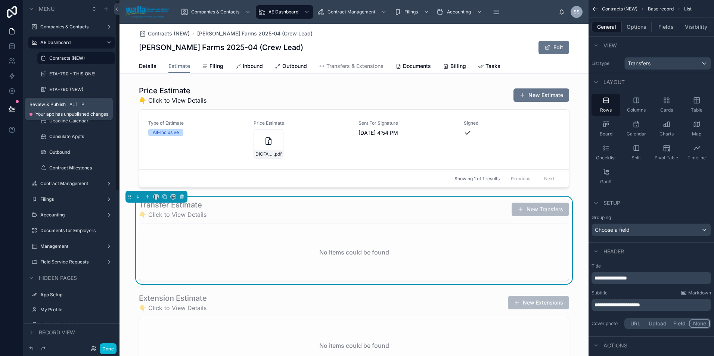
click at [19, 104] on button at bounding box center [12, 109] width 16 height 21
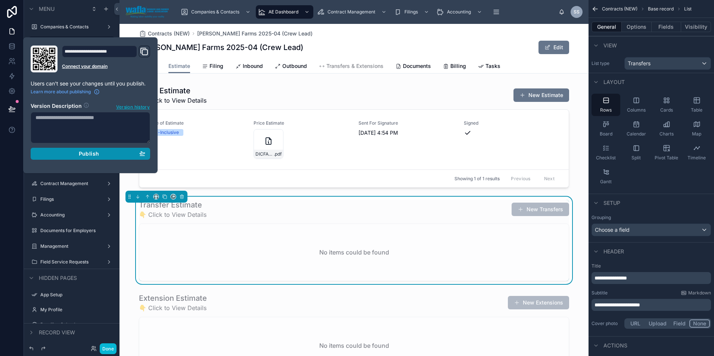
click at [77, 156] on div "Publish" at bounding box center [90, 153] width 110 height 7
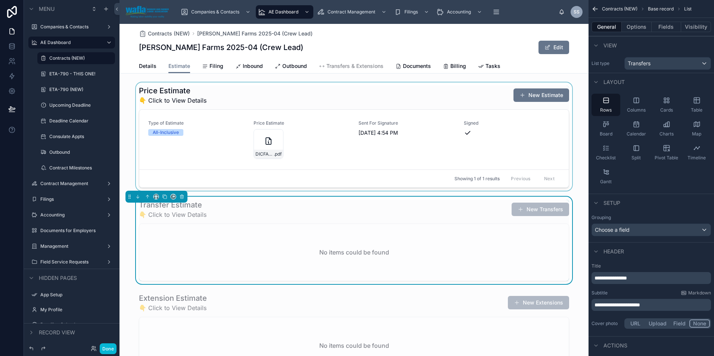
click at [341, 152] on div at bounding box center [353, 137] width 469 height 108
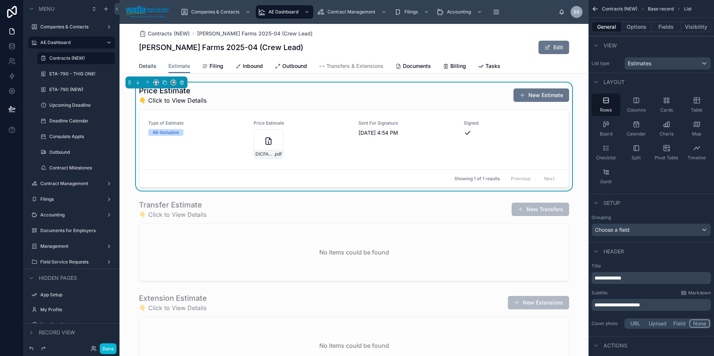
click at [144, 64] on span "Details" at bounding box center [148, 65] width 18 height 7
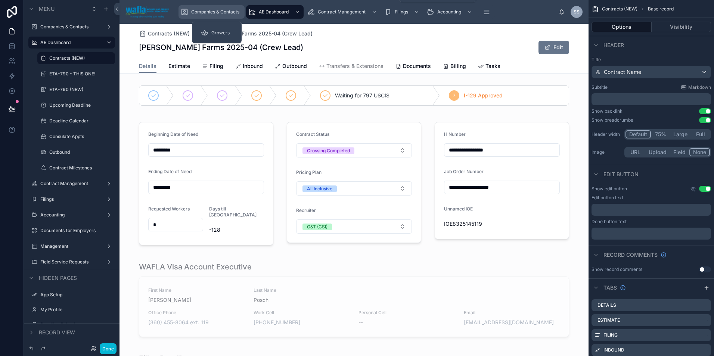
click at [242, 13] on div "Companies & Contacts" at bounding box center [212, 12] width 62 height 12
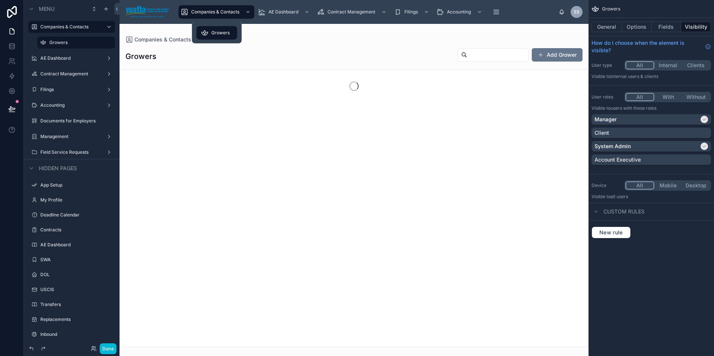
click at [221, 32] on span "Growers" at bounding box center [220, 33] width 18 height 6
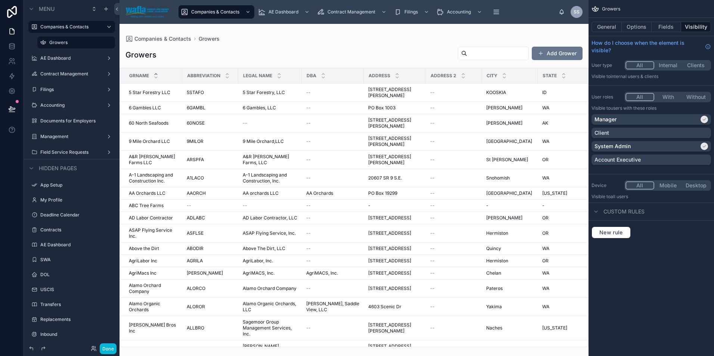
click at [460, 50] on div at bounding box center [353, 190] width 469 height 332
click at [467, 57] on input "text" at bounding box center [497, 53] width 61 height 10
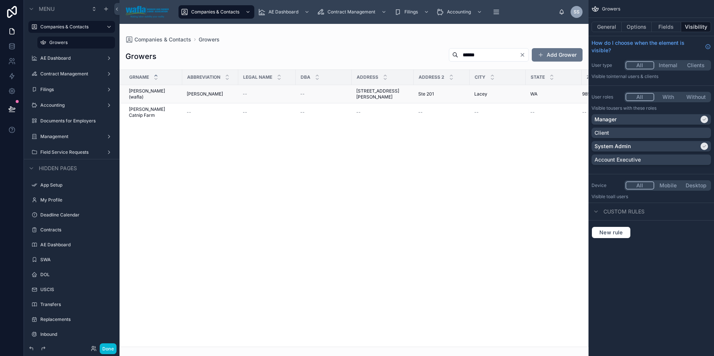
type input "******"
click at [148, 92] on span "[PERSON_NAME] (wafla)" at bounding box center [153, 94] width 49 height 12
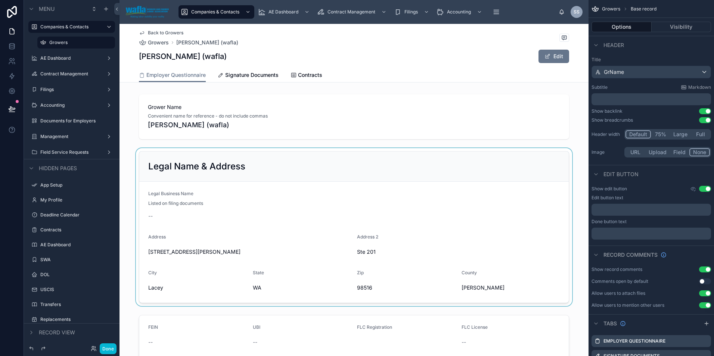
click at [284, 197] on div at bounding box center [353, 227] width 469 height 158
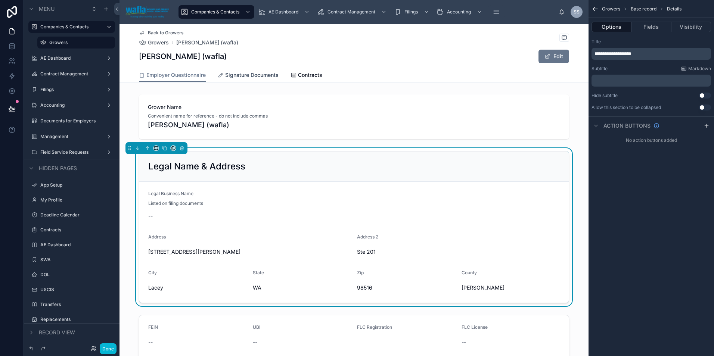
click at [234, 78] on span "Signature Documents" at bounding box center [251, 74] width 53 height 7
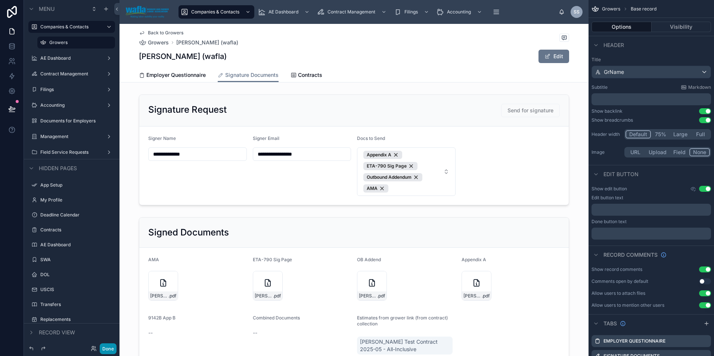
click at [106, 348] on button "Done" at bounding box center [108, 348] width 17 height 11
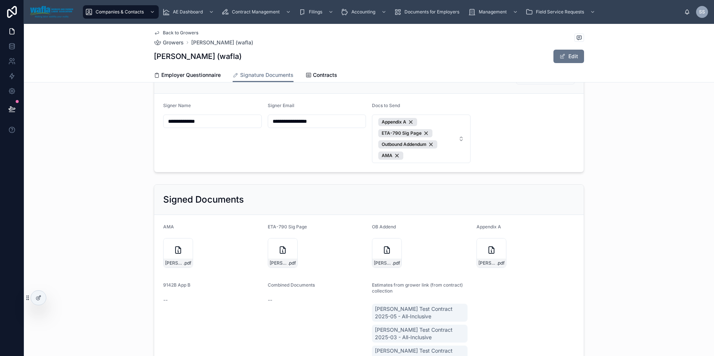
scroll to position [16, 0]
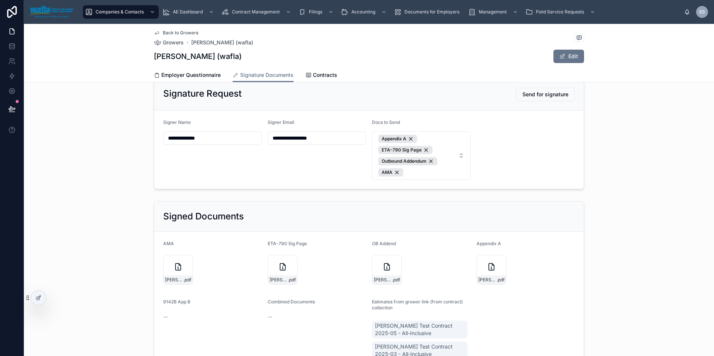
click at [344, 245] on div "ETA-790 Sig Page" at bounding box center [317, 245] width 99 height 9
click at [38, 297] on icon at bounding box center [38, 298] width 6 height 6
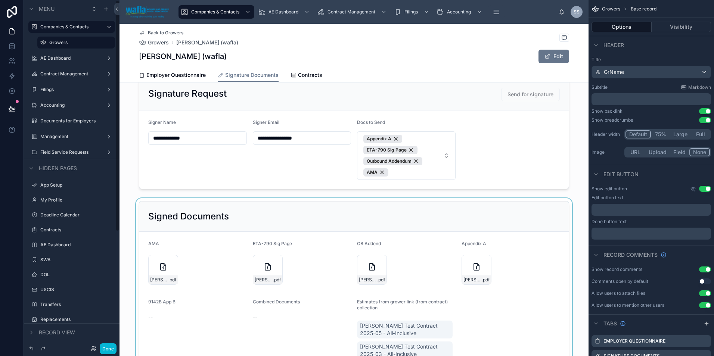
click at [312, 304] on div at bounding box center [353, 297] width 469 height 198
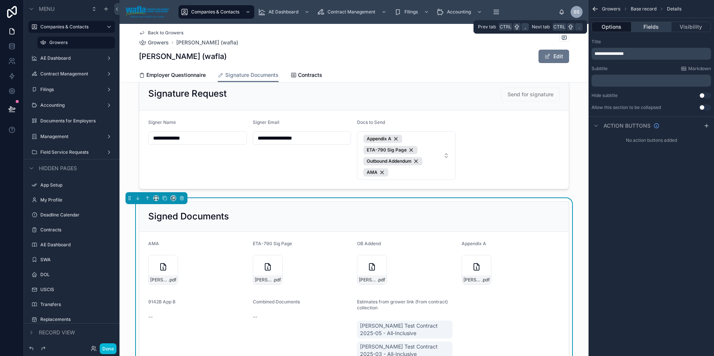
click at [643, 25] on button "Fields" at bounding box center [651, 27] width 40 height 10
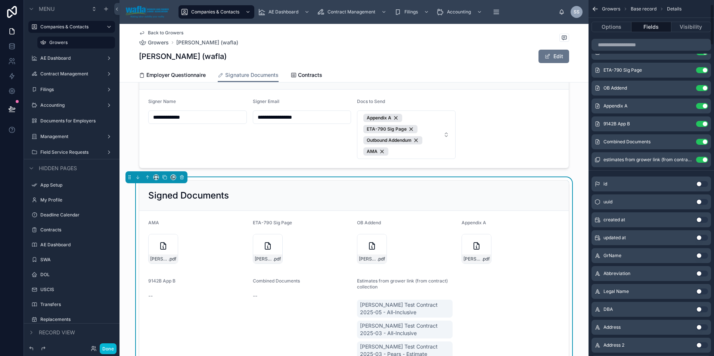
scroll to position [91, 0]
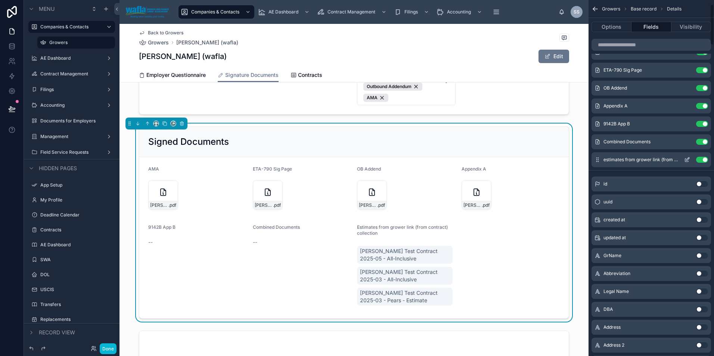
click at [698, 161] on button "Use setting" at bounding box center [702, 160] width 12 height 6
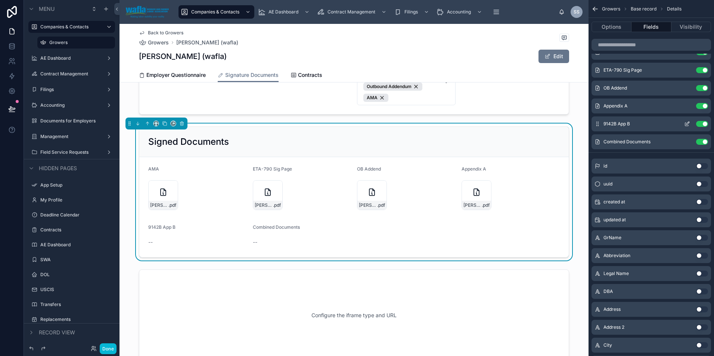
click at [684, 122] on icon "scrollable content" at bounding box center [687, 124] width 6 height 6
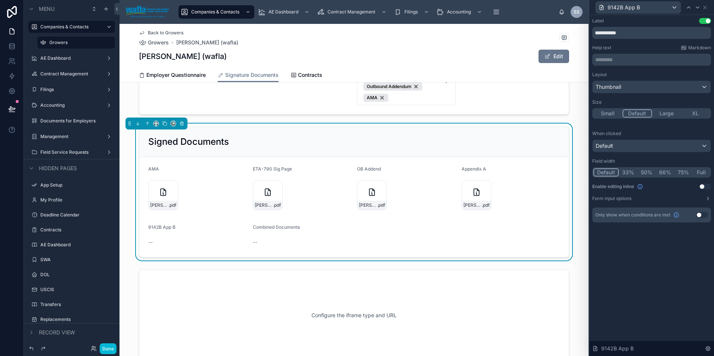
click at [697, 215] on button "Use setting" at bounding box center [702, 215] width 12 height 6
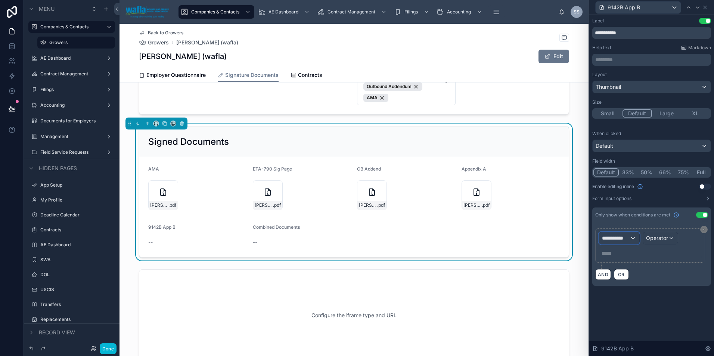
click at [628, 240] on span "**********" at bounding box center [616, 237] width 28 height 7
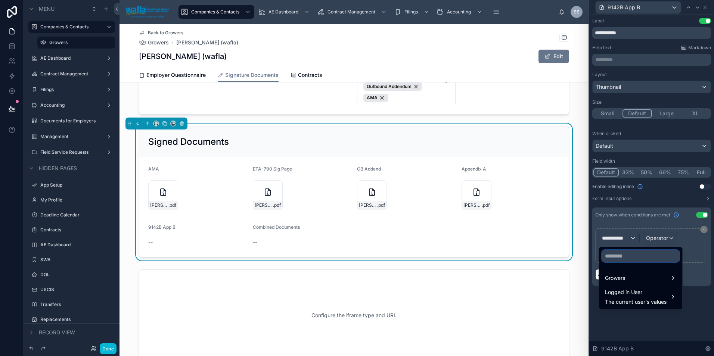
click at [619, 258] on input "text" at bounding box center [640, 256] width 77 height 12
type input "*"
click at [677, 215] on div at bounding box center [651, 178] width 125 height 356
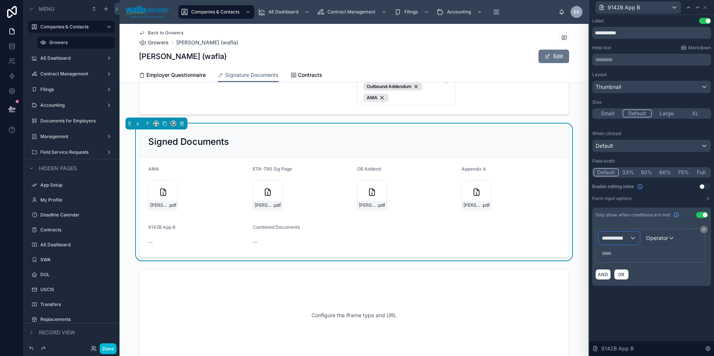
click at [618, 234] on div "**********" at bounding box center [619, 238] width 40 height 12
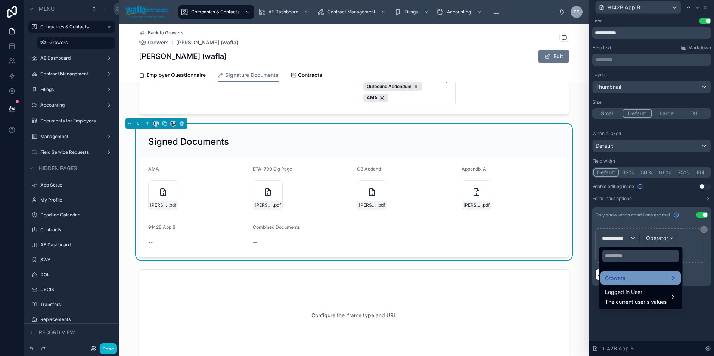
click at [620, 276] on span "Growers" at bounding box center [615, 278] width 20 height 9
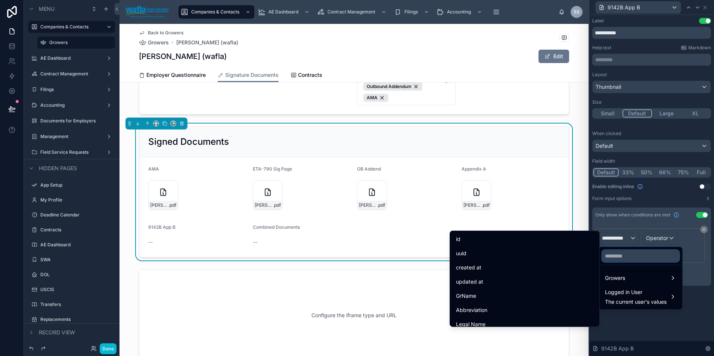
click at [626, 256] on input "text" at bounding box center [640, 256] width 77 height 12
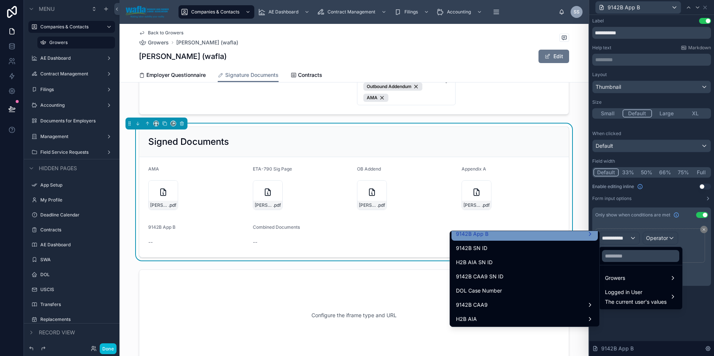
click at [502, 238] on div "9142B App B" at bounding box center [524, 234] width 137 height 9
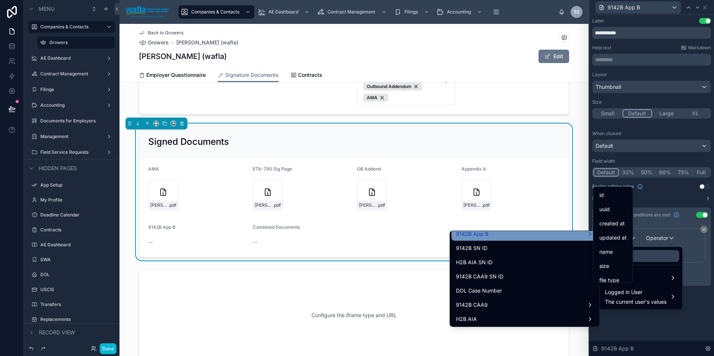
click at [466, 234] on span "9142B App B" at bounding box center [472, 234] width 32 height 9
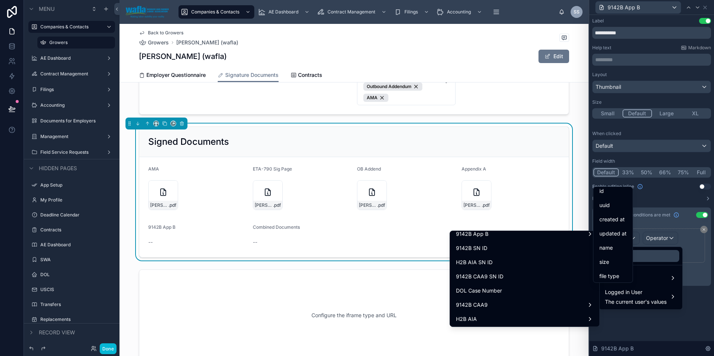
scroll to position [0, 0]
click at [618, 253] on div "name" at bounding box center [612, 252] width 27 height 9
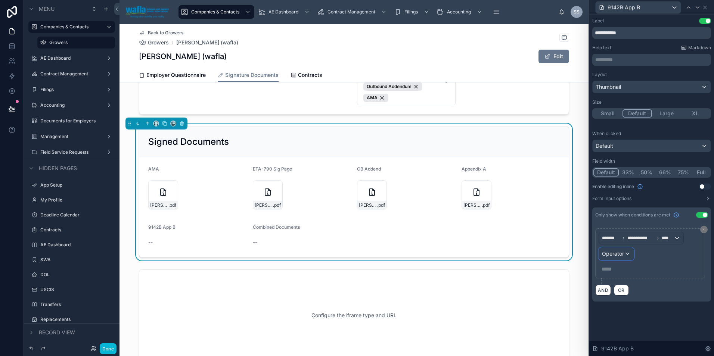
click at [631, 255] on div "Operator" at bounding box center [616, 254] width 35 height 12
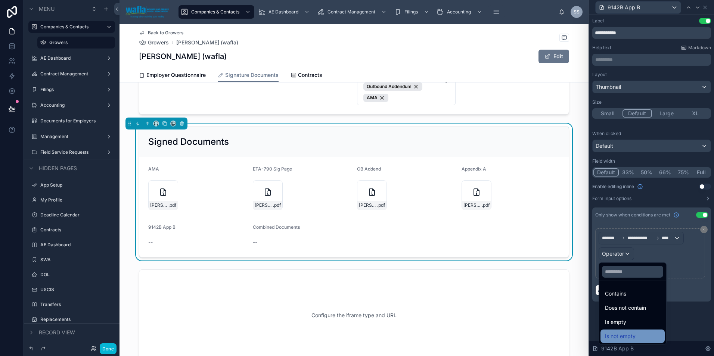
click at [625, 335] on span "Is not empty" at bounding box center [620, 336] width 31 height 9
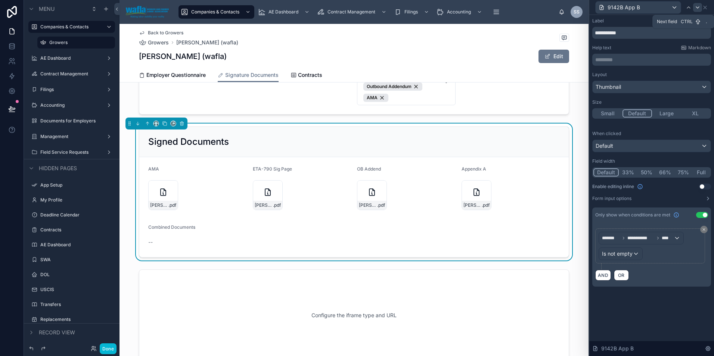
click at [696, 7] on icon at bounding box center [697, 7] width 3 height 1
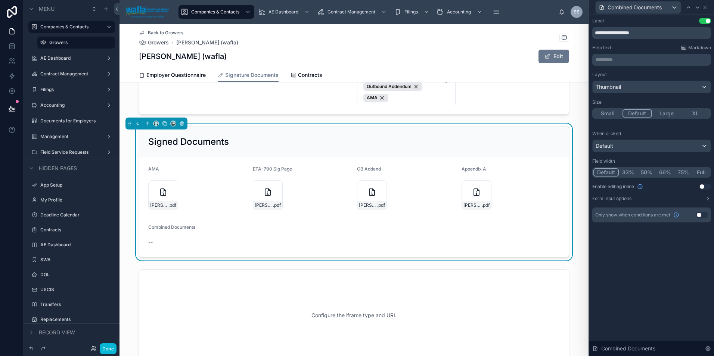
click at [705, 214] on button "Use setting" at bounding box center [702, 215] width 12 height 6
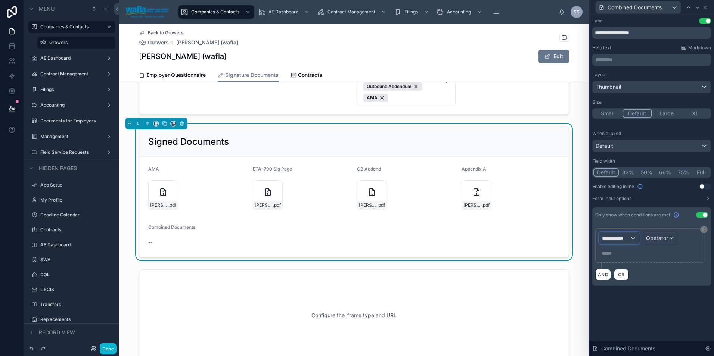
click at [623, 238] on span "**********" at bounding box center [616, 237] width 28 height 7
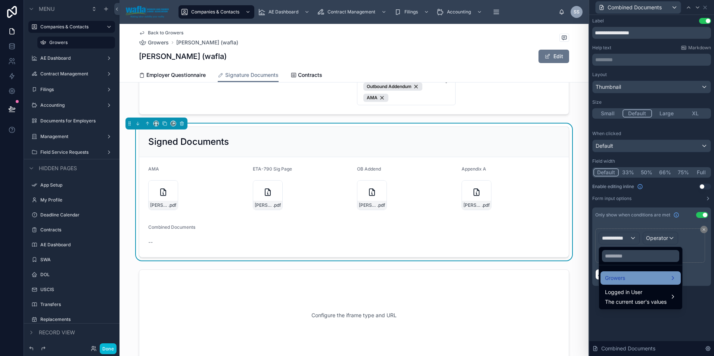
click at [618, 279] on span "Growers" at bounding box center [615, 278] width 20 height 9
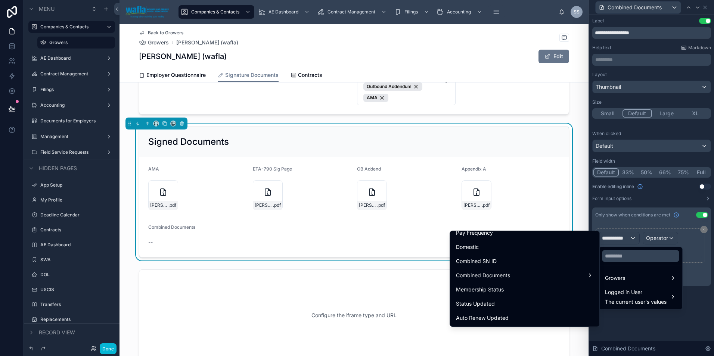
scroll to position [1928, 0]
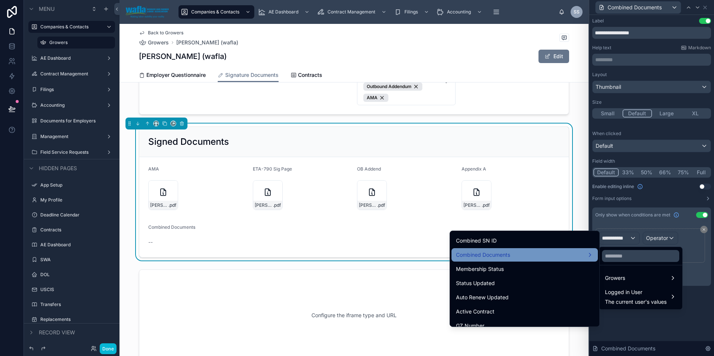
click at [517, 258] on div "Combined Documents" at bounding box center [524, 255] width 137 height 9
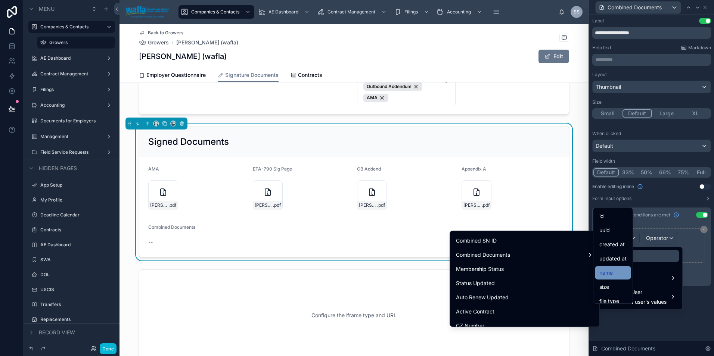
click at [609, 271] on span "name" at bounding box center [605, 272] width 13 height 9
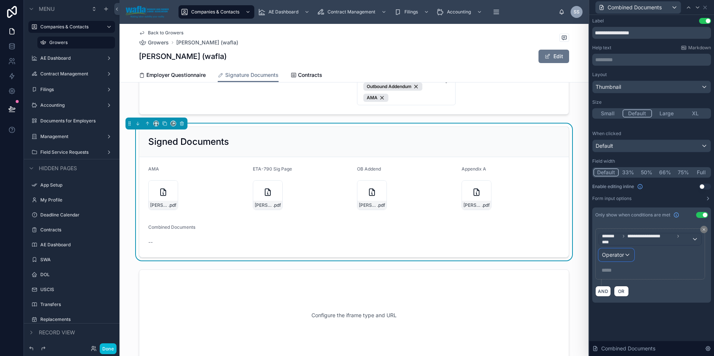
click at [625, 254] on div "Operator" at bounding box center [616, 255] width 35 height 12
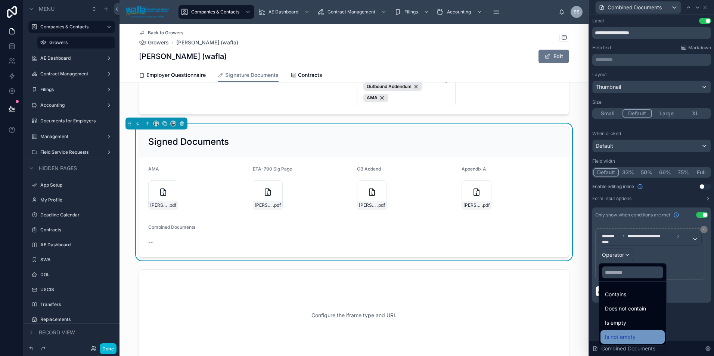
click at [624, 334] on span "Is not empty" at bounding box center [620, 337] width 31 height 9
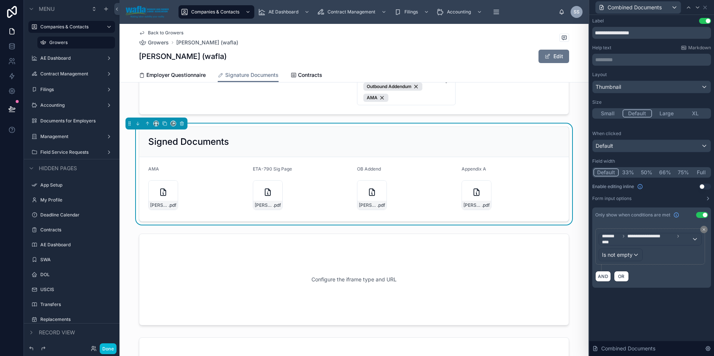
click at [624, 335] on div "**********" at bounding box center [651, 185] width 125 height 341
click at [704, 9] on icon at bounding box center [705, 7] width 6 height 6
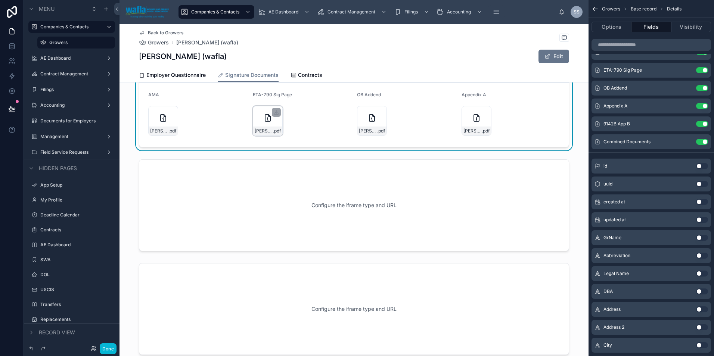
scroll to position [165, 0]
click at [41, 112] on span "Your app has unpublished changes" at bounding box center [71, 114] width 73 height 6
click at [15, 111] on icon at bounding box center [11, 108] width 7 height 7
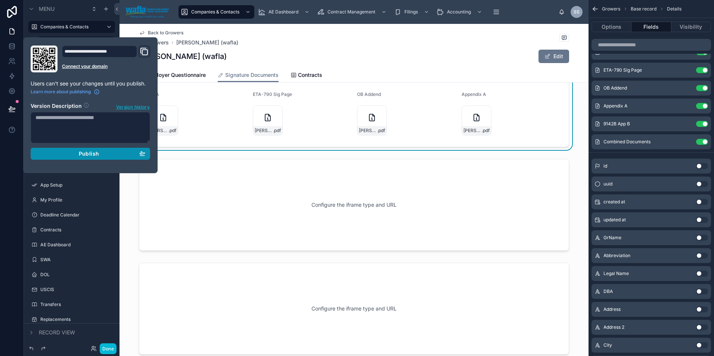
click at [77, 154] on div "Publish" at bounding box center [90, 153] width 110 height 7
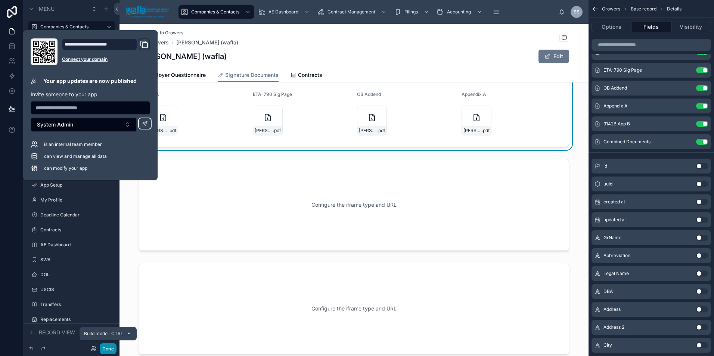
click at [109, 345] on button "Done" at bounding box center [108, 348] width 17 height 11
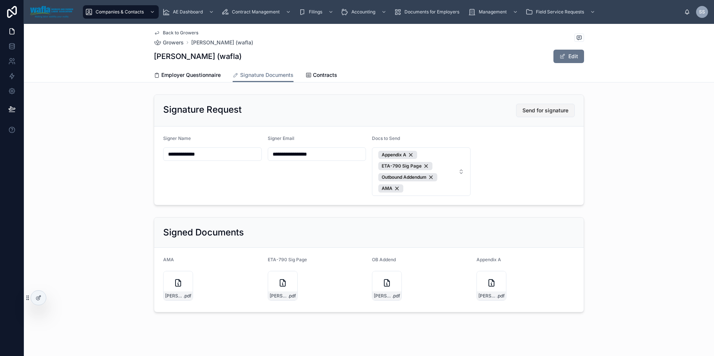
click at [548, 111] on span "Send for signature" at bounding box center [545, 110] width 46 height 7
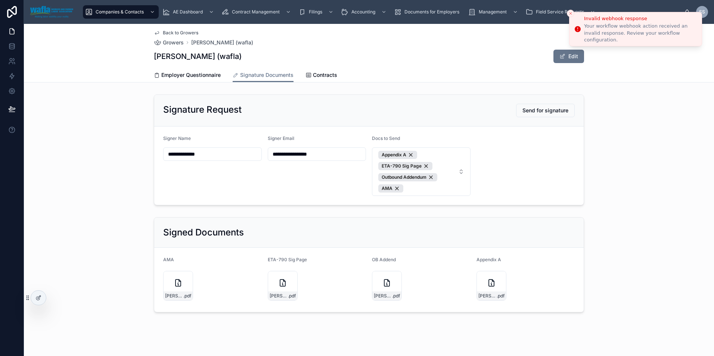
click at [595, 22] on div "Invalid webhook response" at bounding box center [640, 18] width 112 height 7
click at [572, 14] on icon "Close toast" at bounding box center [570, 13] width 4 height 4
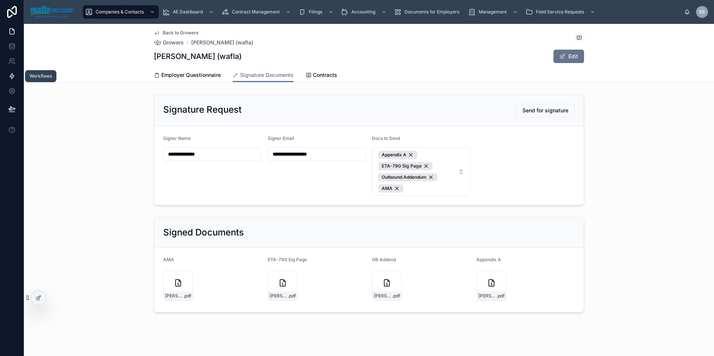
click at [13, 79] on icon at bounding box center [11, 75] width 7 height 7
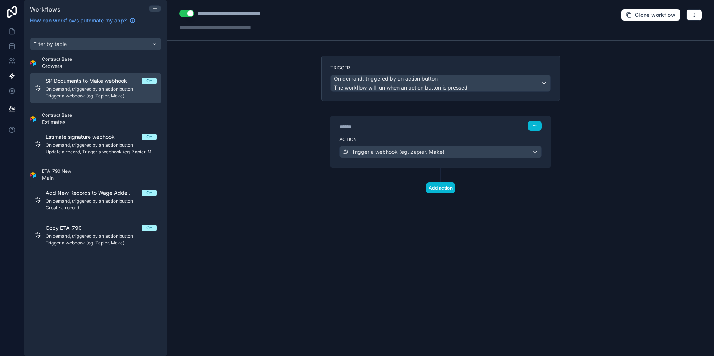
click at [75, 94] on span "Trigger a webhook (eg. Zapier, Make)" at bounding box center [101, 96] width 111 height 6
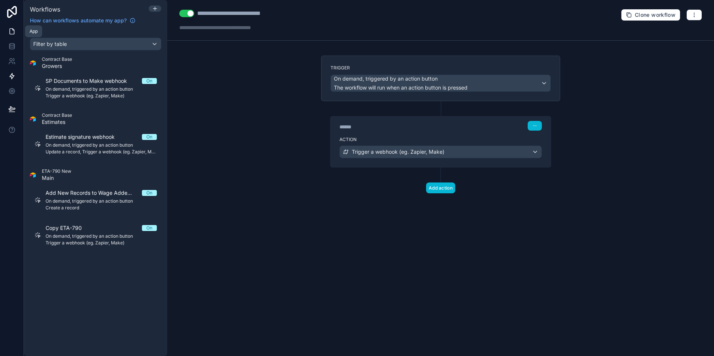
click at [15, 34] on icon at bounding box center [11, 31] width 7 height 7
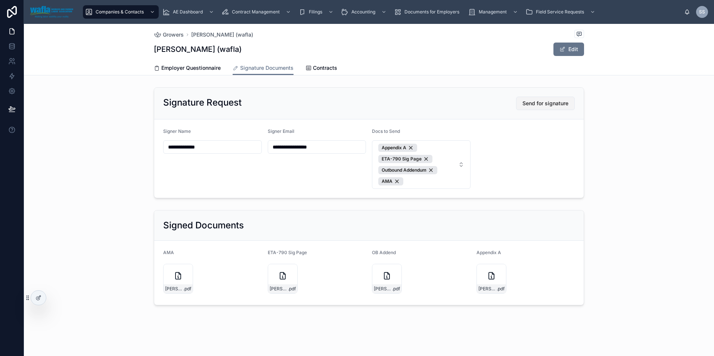
click at [542, 106] on span "Send for signature" at bounding box center [545, 103] width 46 height 7
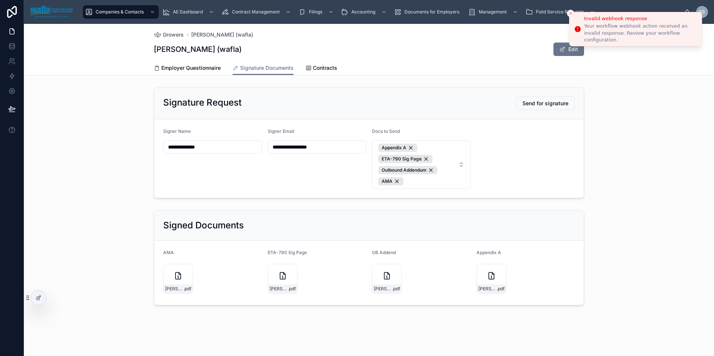
click at [571, 11] on icon "Close toast" at bounding box center [570, 13] width 4 height 4
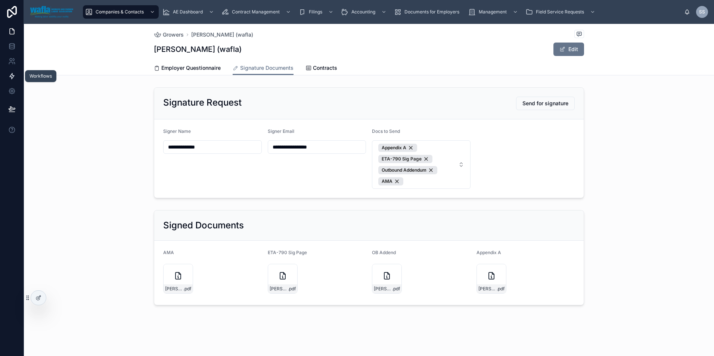
click at [9, 76] on icon at bounding box center [11, 75] width 7 height 7
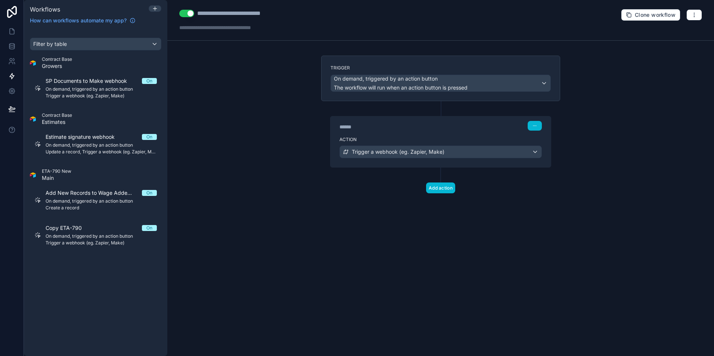
click at [406, 138] on label "Action" at bounding box center [440, 140] width 202 height 6
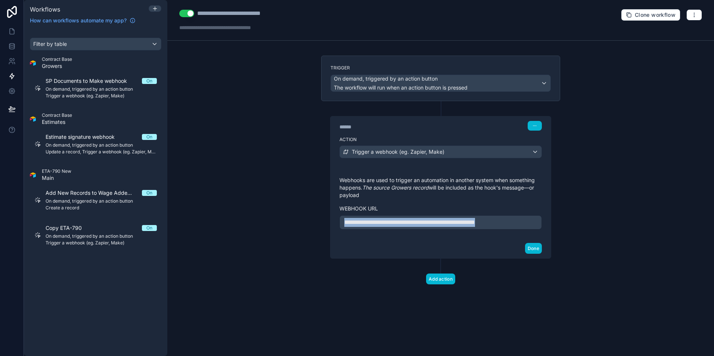
drag, startPoint x: 529, startPoint y: 222, endPoint x: 339, endPoint y: 232, distance: 190.3
click at [339, 232] on div "**********" at bounding box center [440, 202] width 220 height 71
click at [537, 248] on button "Done" at bounding box center [533, 248] width 17 height 11
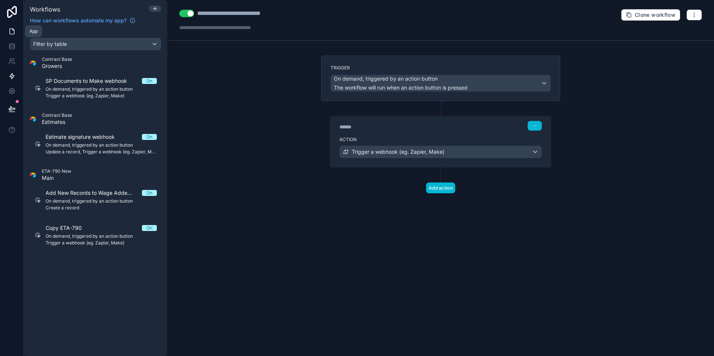
click at [13, 31] on icon at bounding box center [11, 31] width 7 height 7
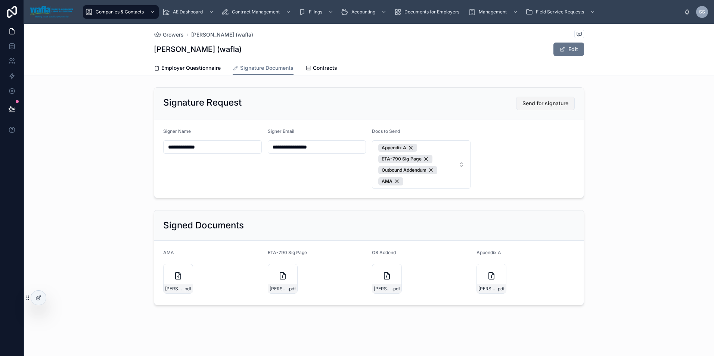
click at [544, 102] on span "Send for signature" at bounding box center [545, 103] width 46 height 7
click at [529, 101] on span "Send for signature" at bounding box center [545, 103] width 46 height 7
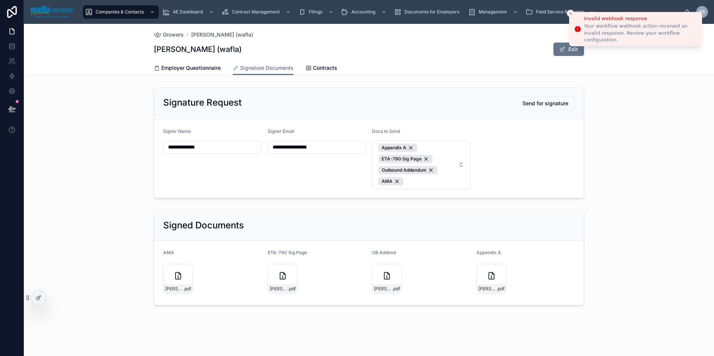
click at [571, 12] on icon "Close toast" at bounding box center [570, 13] width 4 height 4
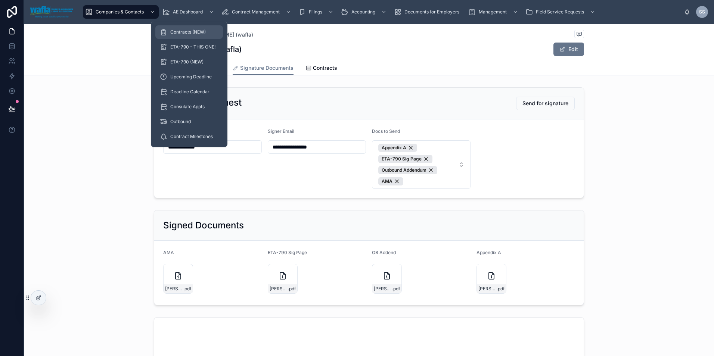
click at [189, 32] on span "Contracts (NEW)" at bounding box center [187, 32] width 35 height 6
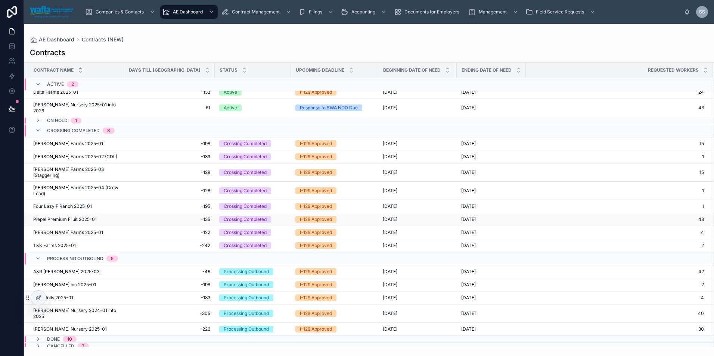
scroll to position [6, 0]
click at [38, 350] on icon at bounding box center [38, 353] width 6 height 6
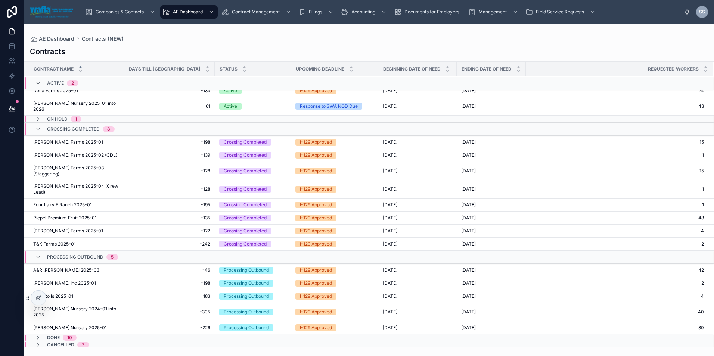
scroll to position [101, 0]
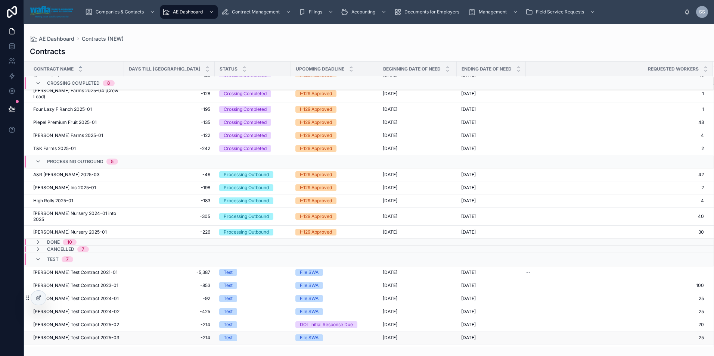
click at [65, 335] on span "[PERSON_NAME] Test Contract 2025-03" at bounding box center [76, 338] width 86 height 6
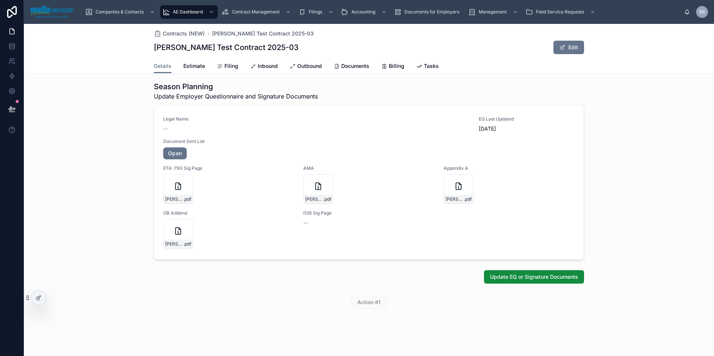
scroll to position [330, 0]
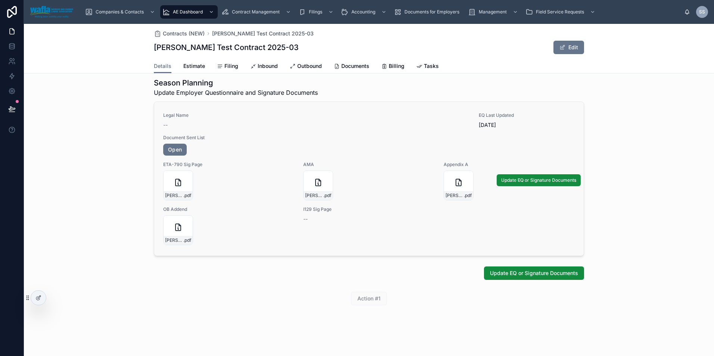
click at [284, 158] on div "Legal Name -- EQ Last Updated [DATE] Document Sent List Open ETA-790 Sig Page […" at bounding box center [368, 178] width 411 height 133
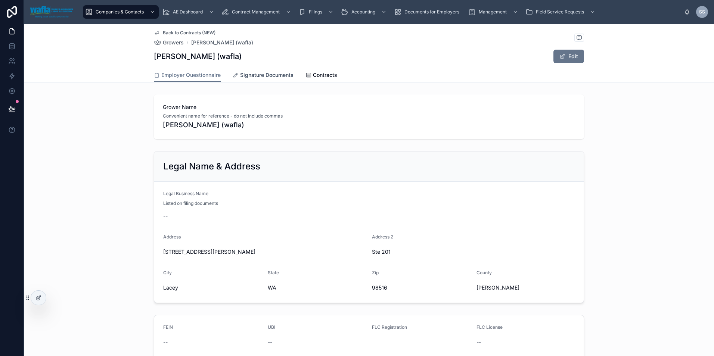
click at [248, 78] on span "Signature Documents" at bounding box center [266, 74] width 53 height 7
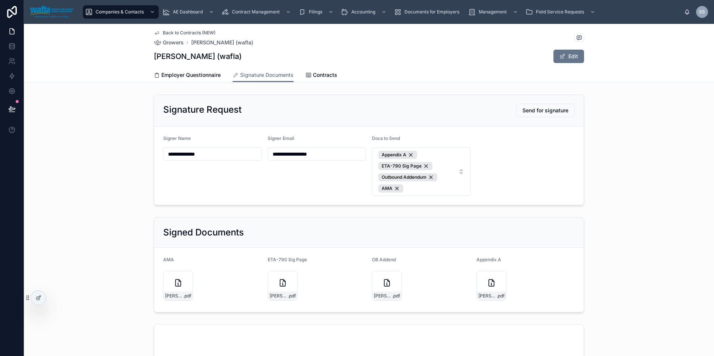
click at [187, 33] on span "Back to Contracts (NEW)" at bounding box center [189, 33] width 53 height 6
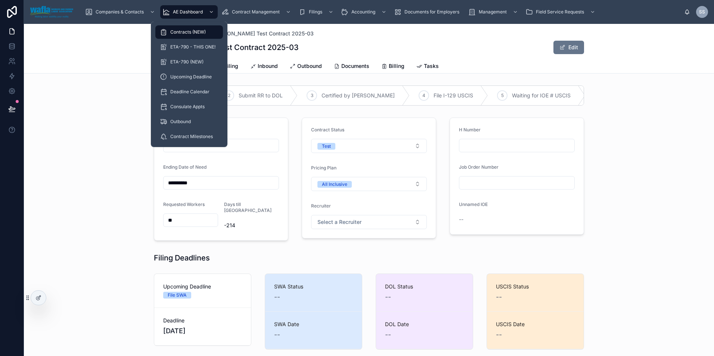
click at [170, 36] on div "Contracts (NEW)" at bounding box center [189, 32] width 59 height 12
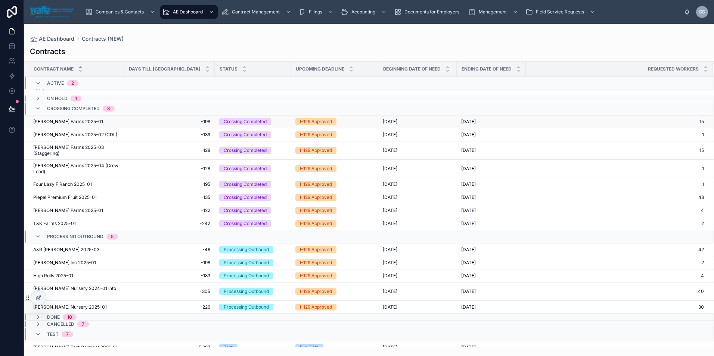
scroll to position [101, 0]
